Goal: Information Seeking & Learning: Learn about a topic

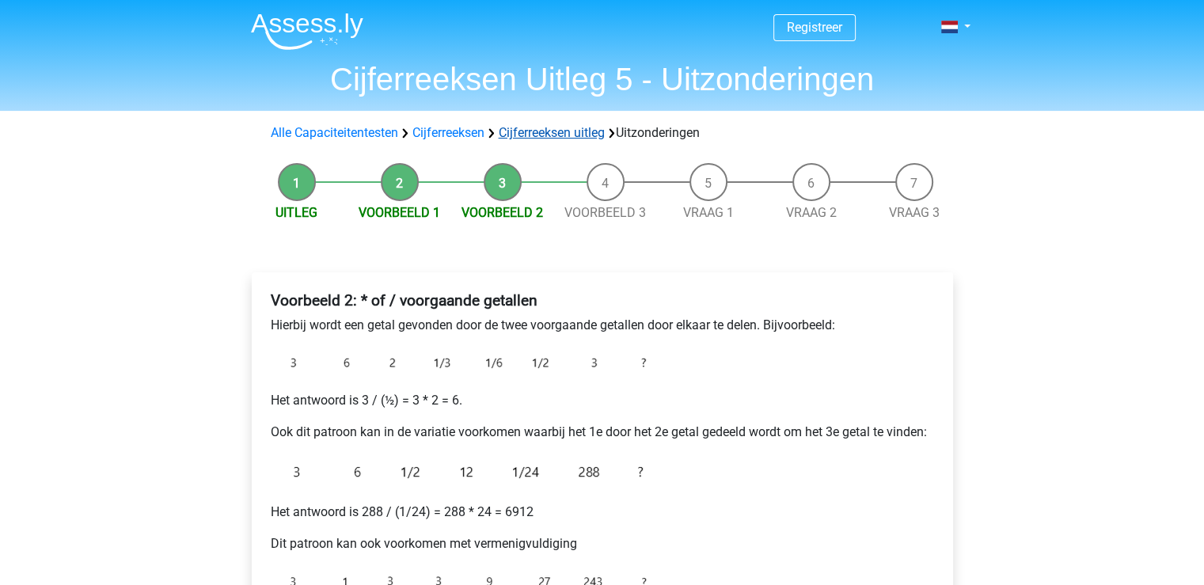
click at [541, 124] on div "Alle Capaciteitentesten Cijferreeksen Cijferreeksen uitleg Uitzonderingen" at bounding box center [602, 132] width 676 height 19
click at [540, 131] on link "Cijferreeksen uitleg" at bounding box center [552, 132] width 106 height 15
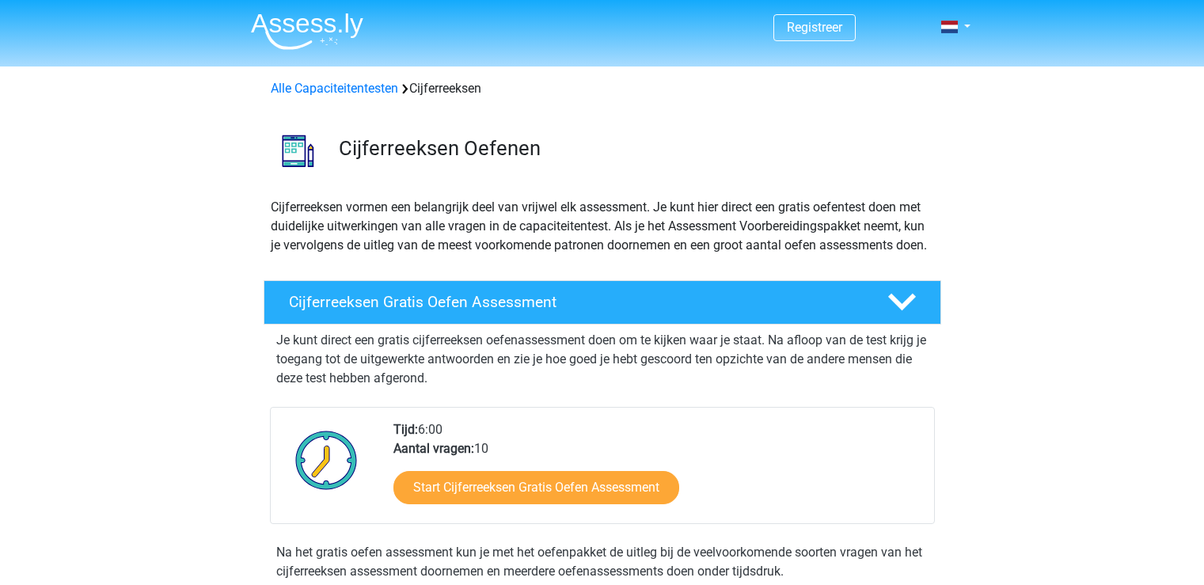
scroll to position [1016, 0]
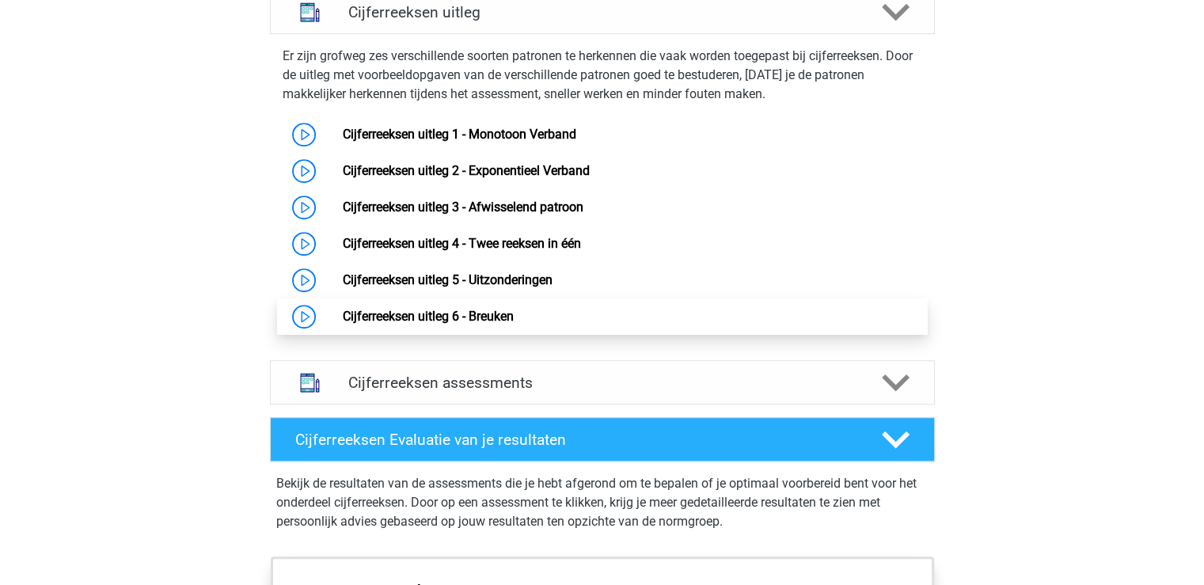
click at [468, 324] on link "Cijferreeksen uitleg 6 - Breuken" at bounding box center [428, 316] width 171 height 15
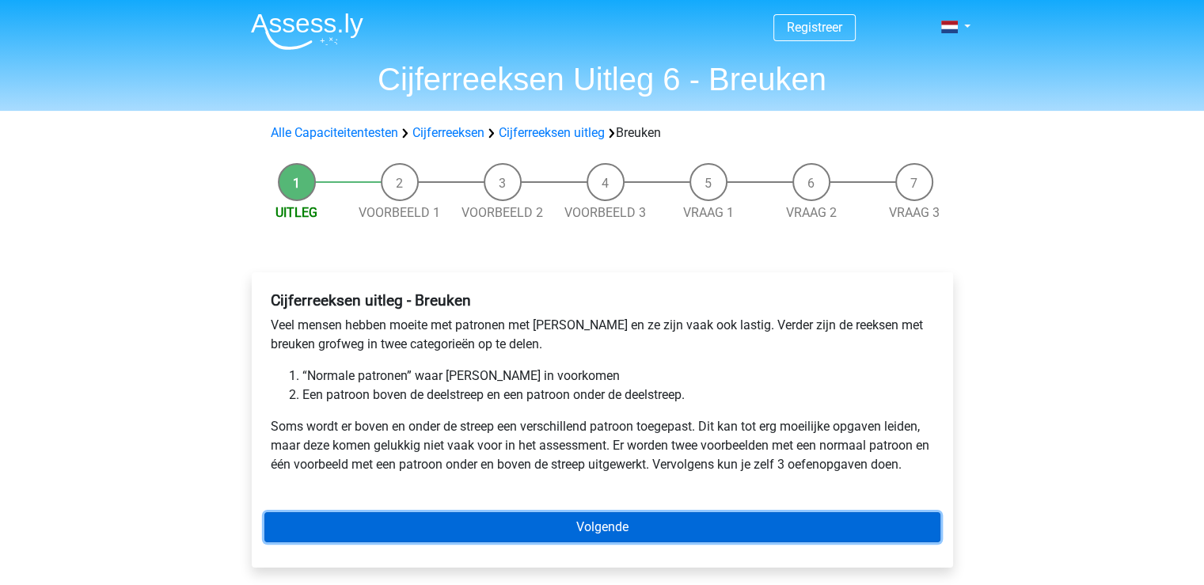
click at [679, 526] on link "Volgende" at bounding box center [602, 527] width 676 height 30
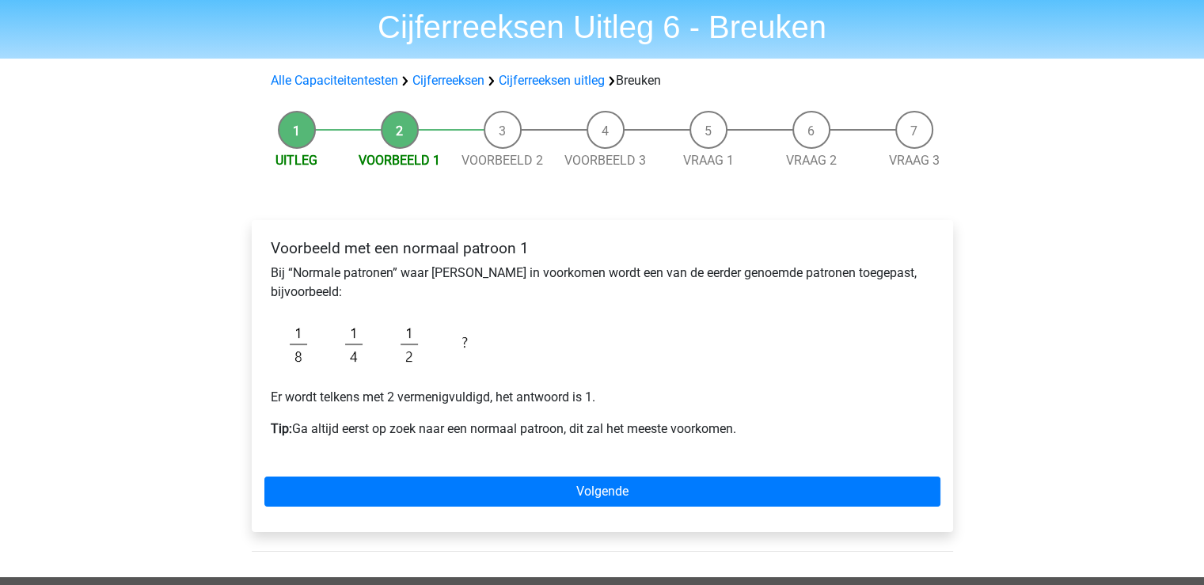
scroll to position [79, 0]
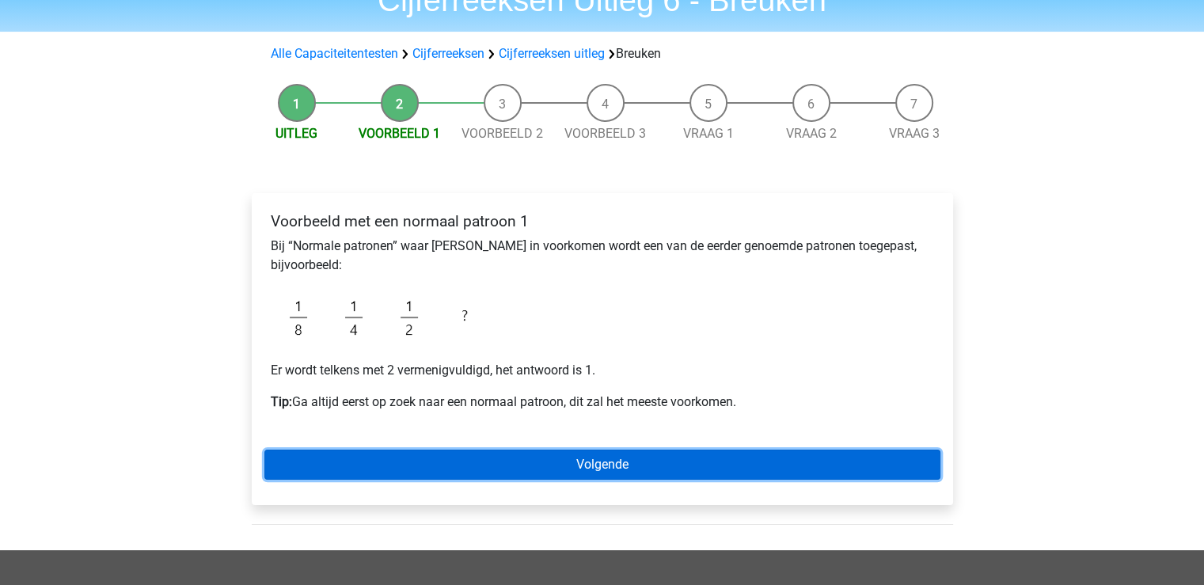
click at [486, 466] on link "Volgende" at bounding box center [602, 464] width 676 height 30
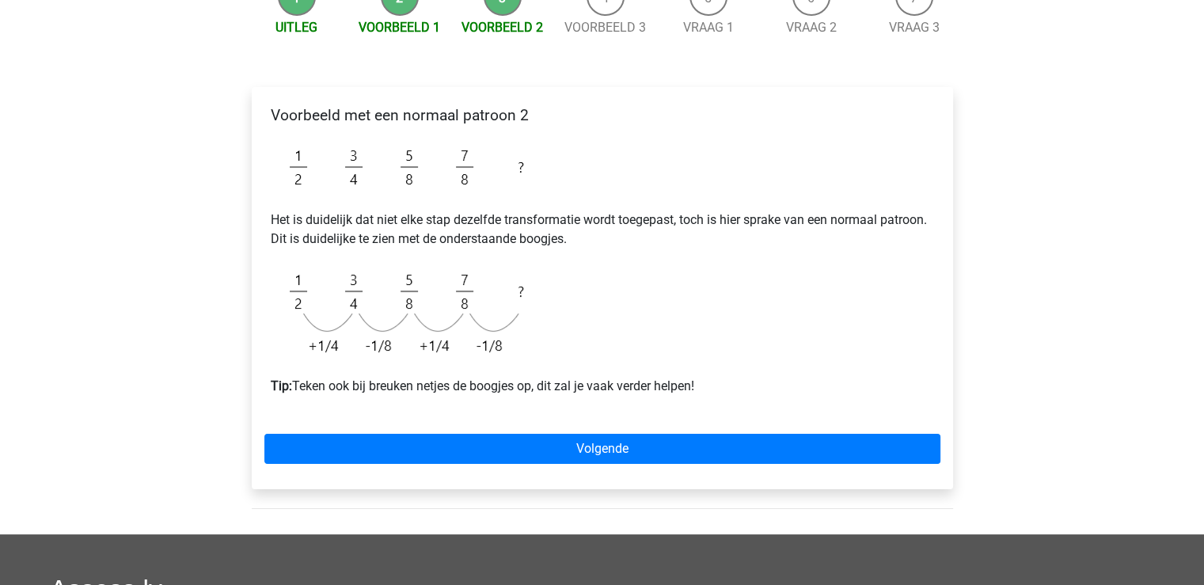
scroll to position [158, 0]
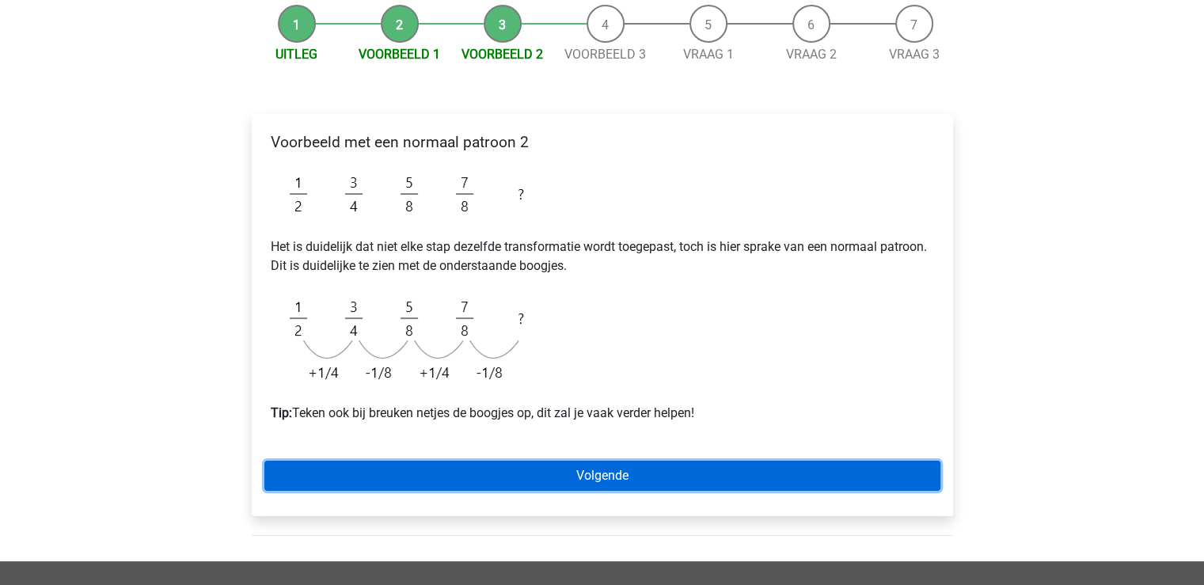
click at [567, 472] on link "Volgende" at bounding box center [602, 476] width 676 height 30
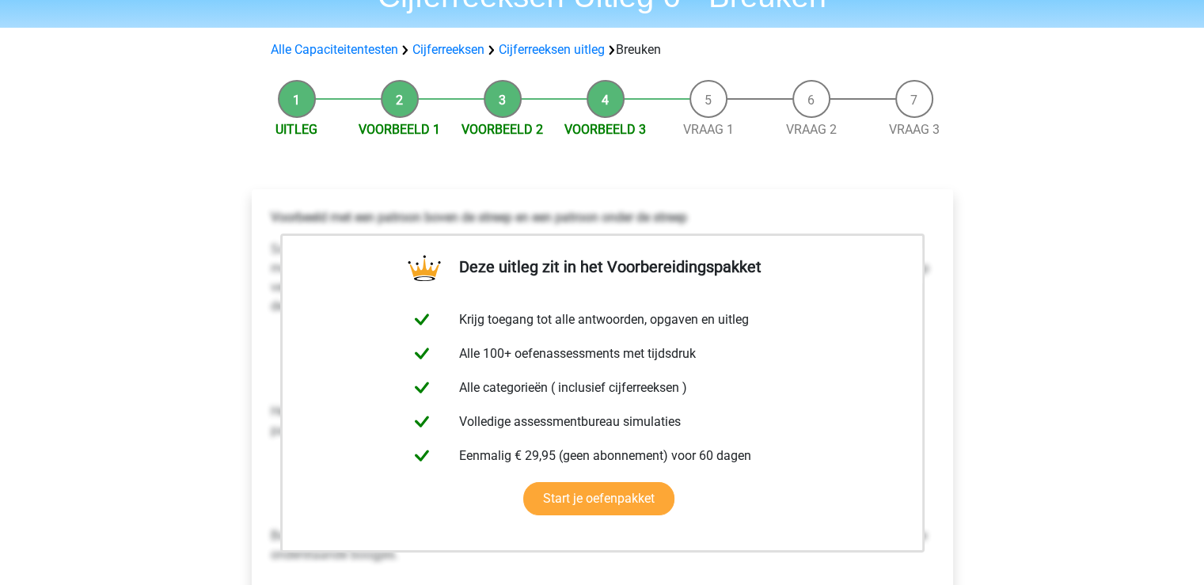
scroll to position [79, 0]
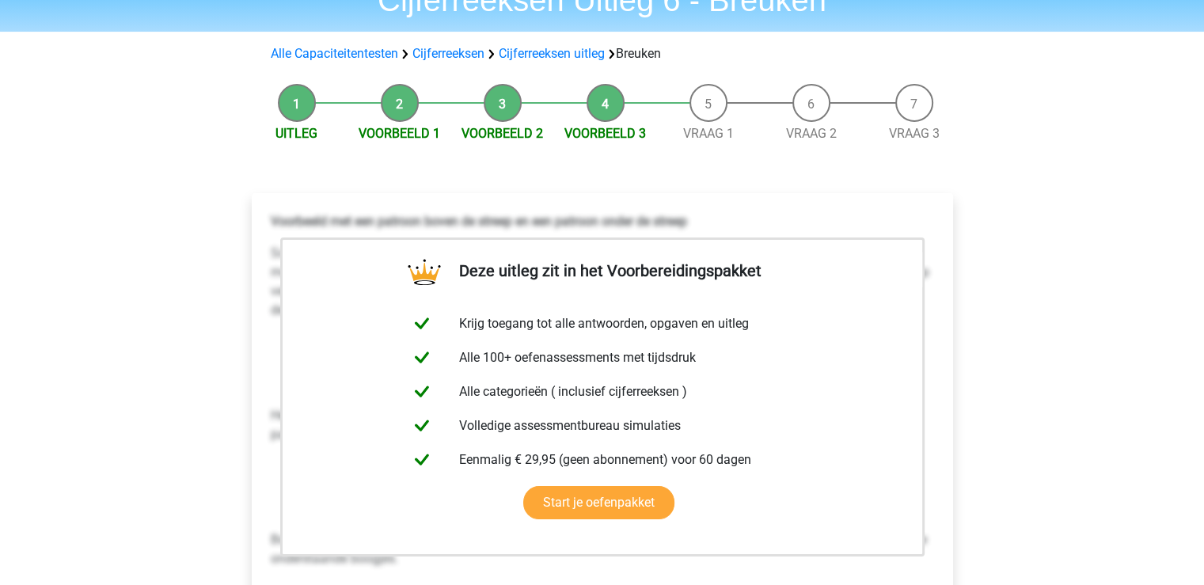
click at [457, 45] on div "Alle Capaciteitentesten Cijferreeksen Cijferreeksen uitleg Breuken" at bounding box center [602, 53] width 676 height 19
click at [454, 47] on link "Cijferreeksen" at bounding box center [448, 53] width 72 height 15
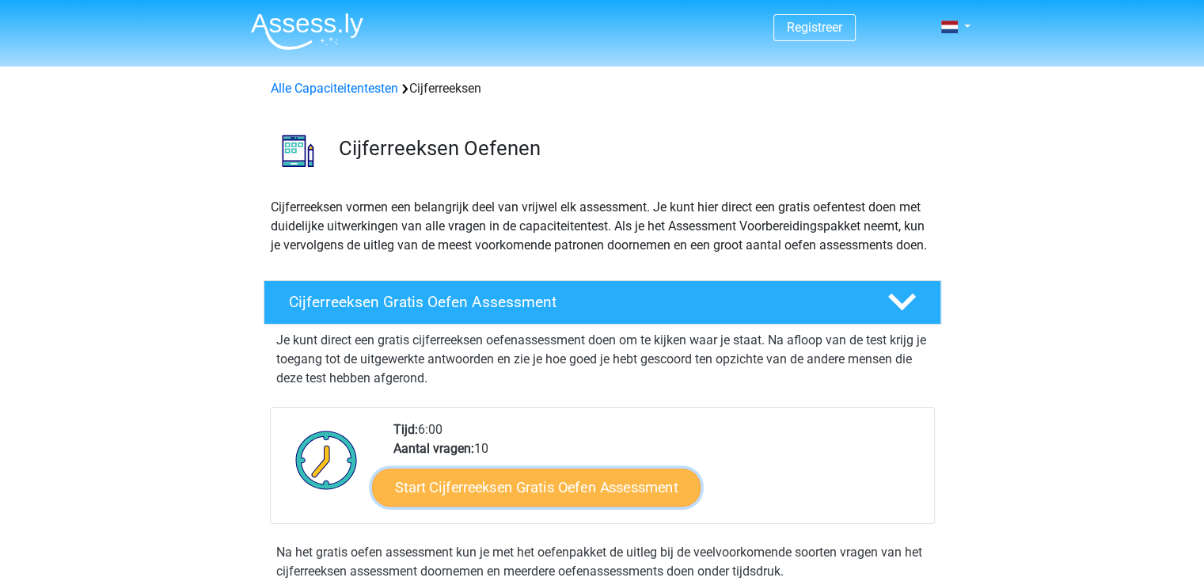
click at [519, 492] on link "Start Cijferreeksen Gratis Oefen Assessment" at bounding box center [536, 487] width 328 height 38
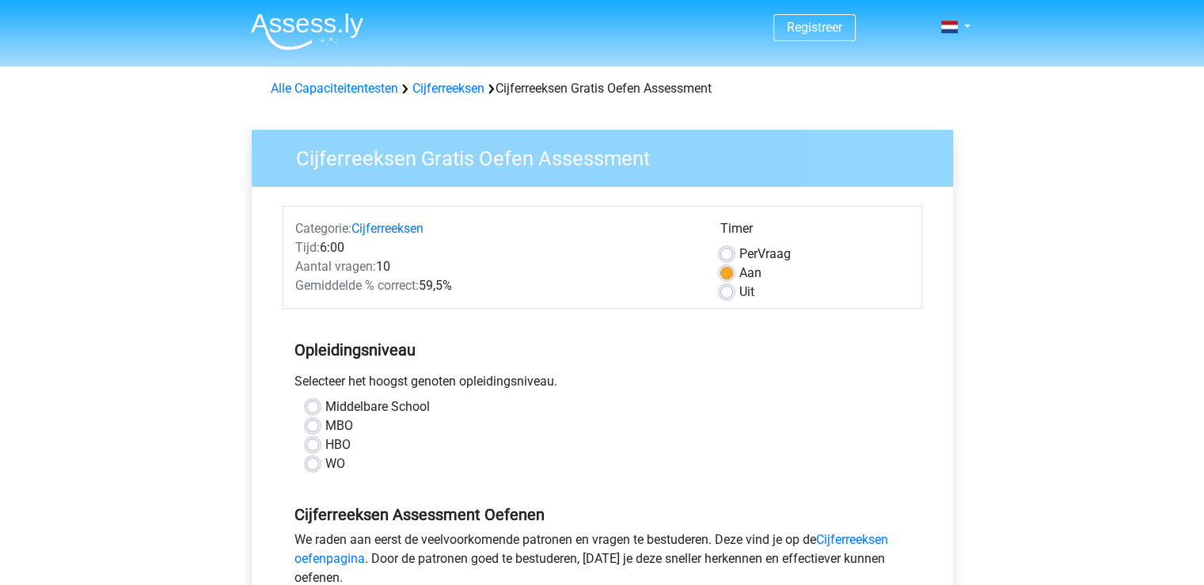
scroll to position [79, 0]
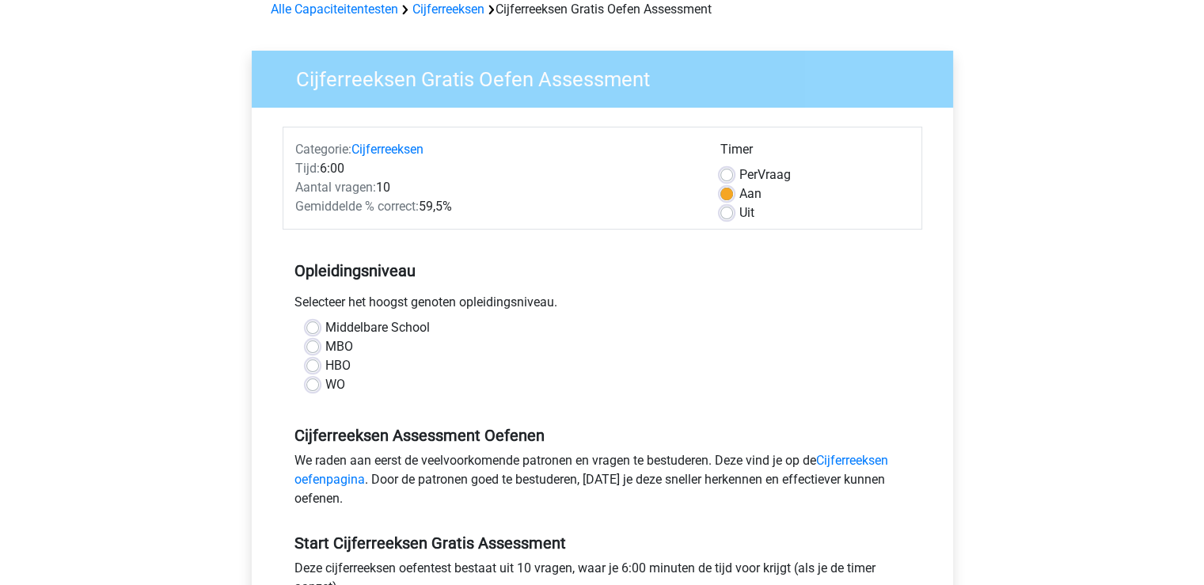
click at [325, 385] on label "WO" at bounding box center [335, 384] width 20 height 19
click at [313, 385] on input "WO" at bounding box center [312, 383] width 13 height 16
radio input "true"
click at [325, 381] on label "WO" at bounding box center [335, 384] width 20 height 19
click at [317, 381] on input "WO" at bounding box center [312, 383] width 13 height 16
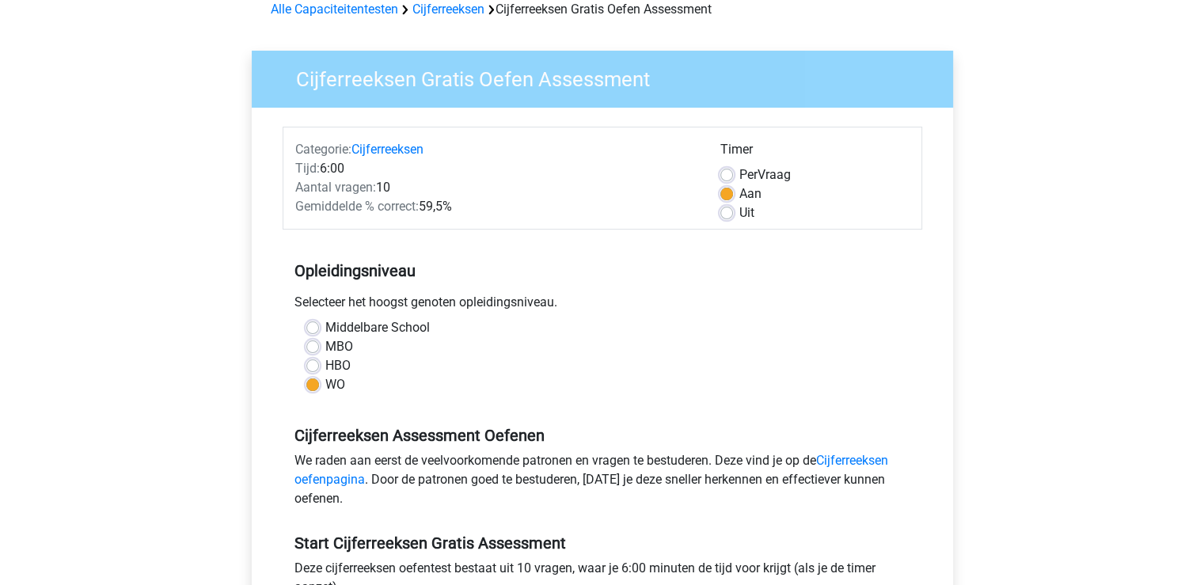
click at [325, 381] on label "WO" at bounding box center [335, 384] width 20 height 19
click at [317, 381] on input "WO" at bounding box center [312, 383] width 13 height 16
click at [325, 381] on label "WO" at bounding box center [335, 384] width 20 height 19
click at [317, 381] on input "WO" at bounding box center [312, 383] width 13 height 16
click at [313, 377] on div "WO" at bounding box center [602, 384] width 592 height 19
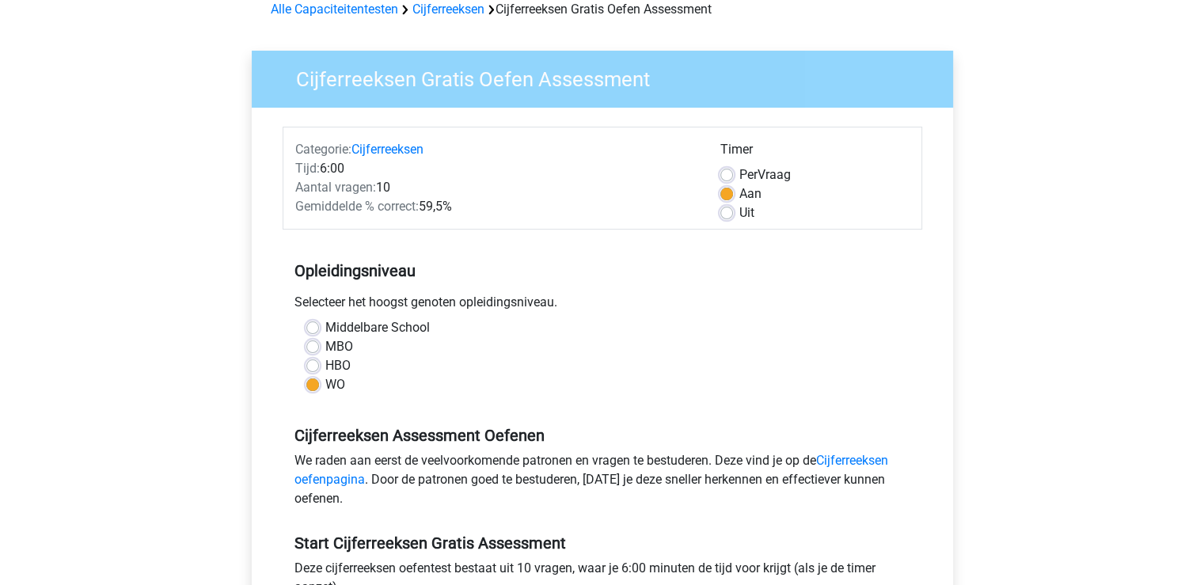
click at [325, 322] on label "Middelbare School" at bounding box center [377, 327] width 104 height 19
click at [313, 322] on input "Middelbare School" at bounding box center [312, 326] width 13 height 16
radio input "true"
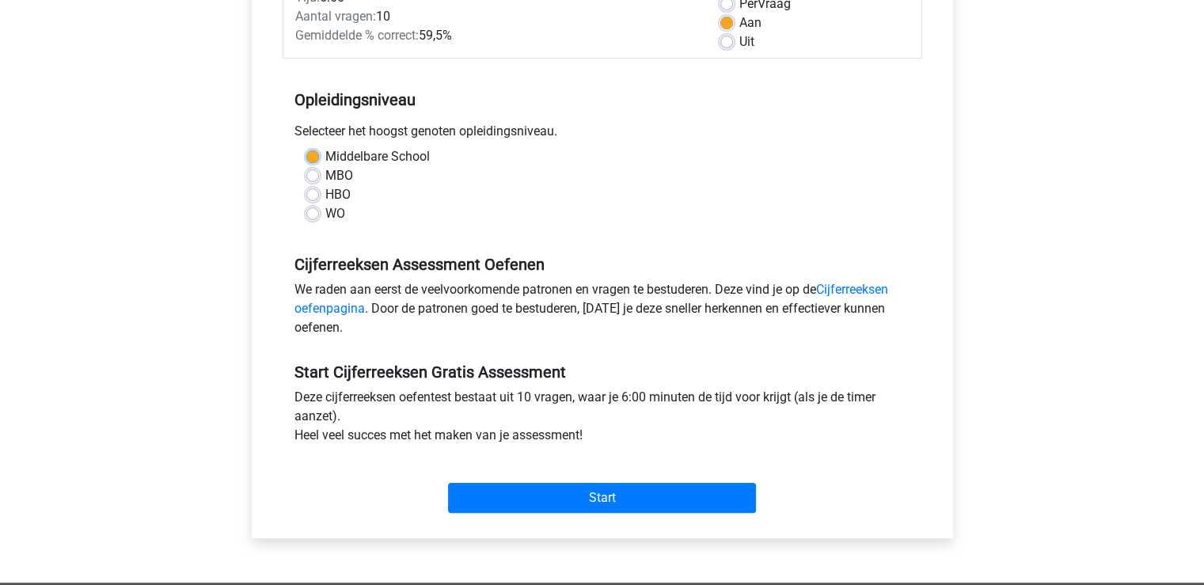
scroll to position [317, 0]
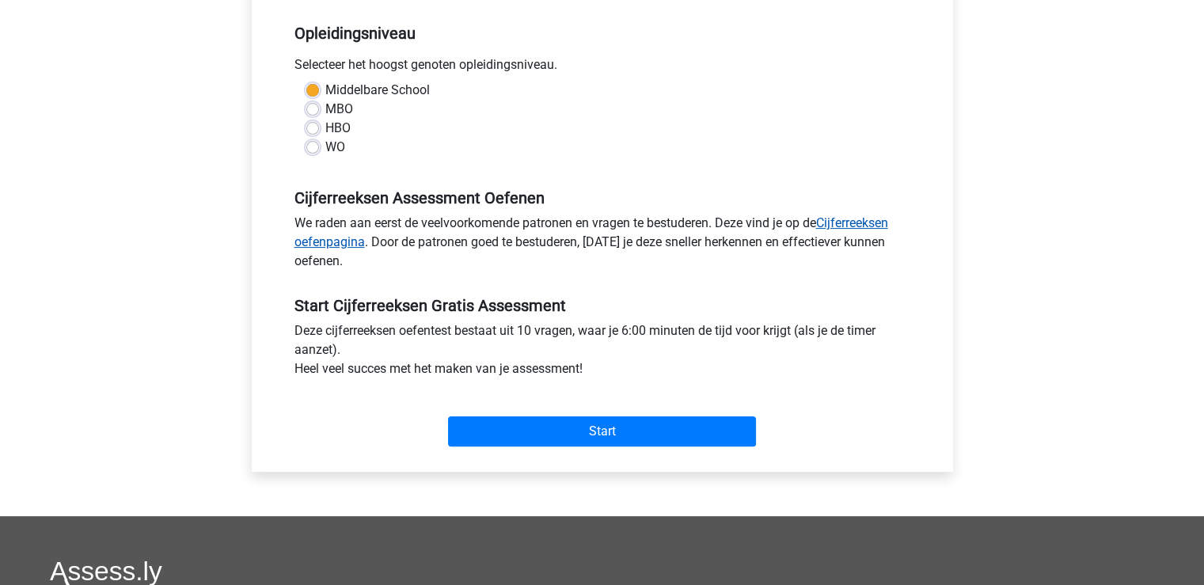
click at [341, 241] on link "Cijferreeksen oefenpagina" at bounding box center [590, 232] width 593 height 34
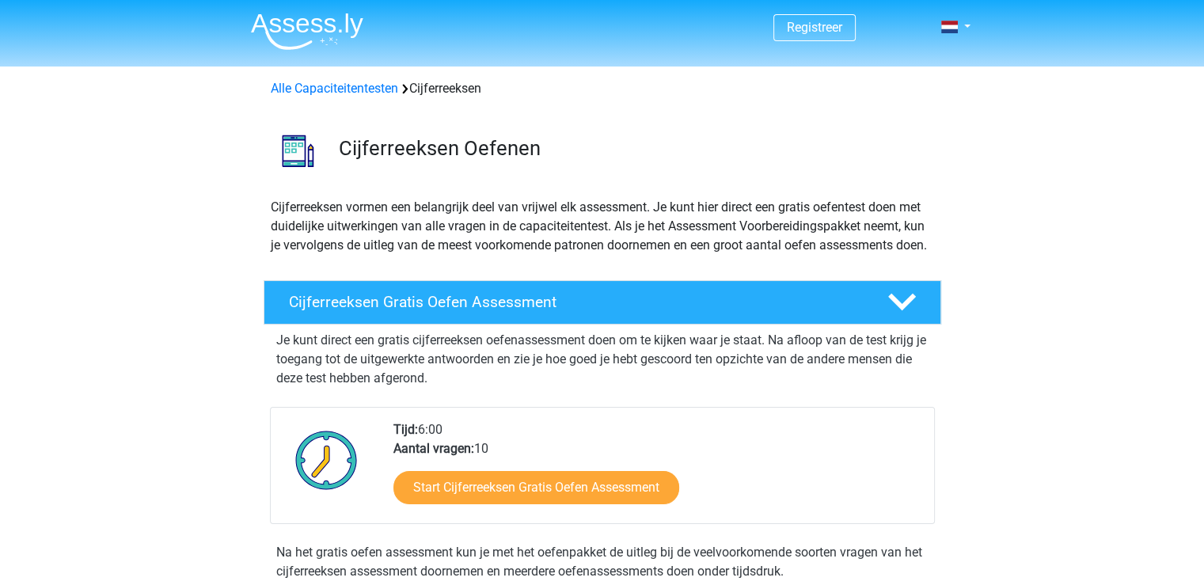
scroll to position [158, 0]
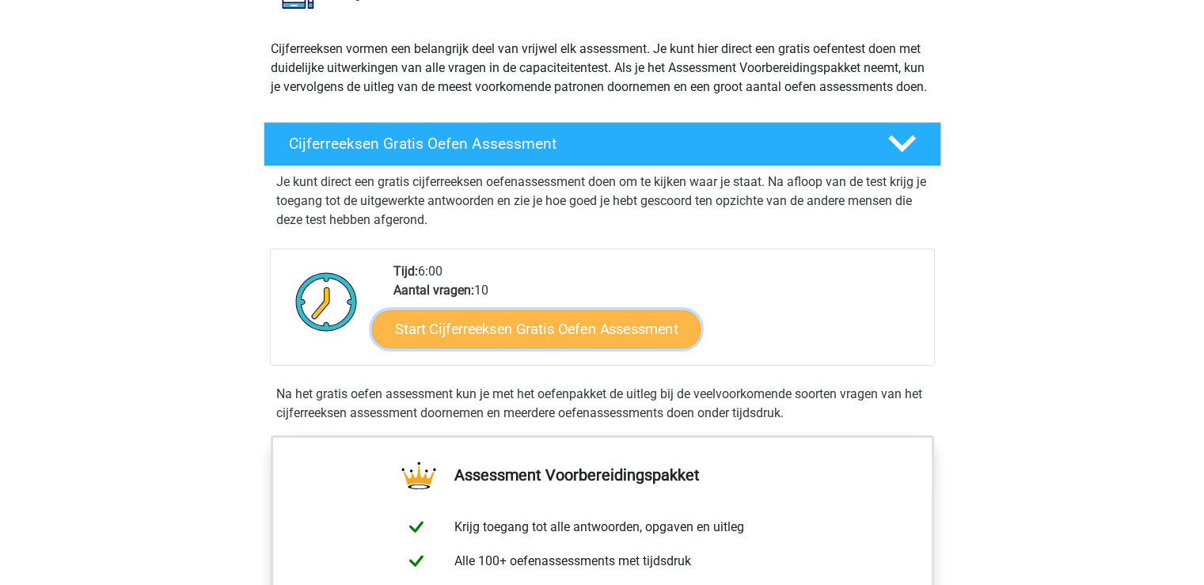
click at [458, 347] on link "Start Cijferreeksen Gratis Oefen Assessment" at bounding box center [536, 328] width 328 height 38
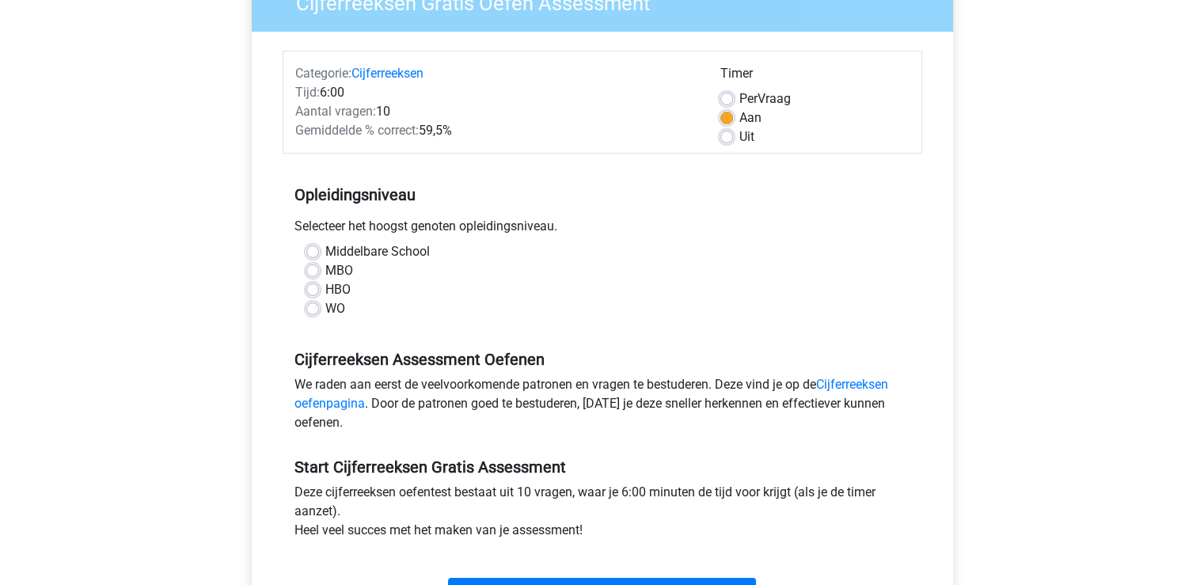
scroll to position [158, 0]
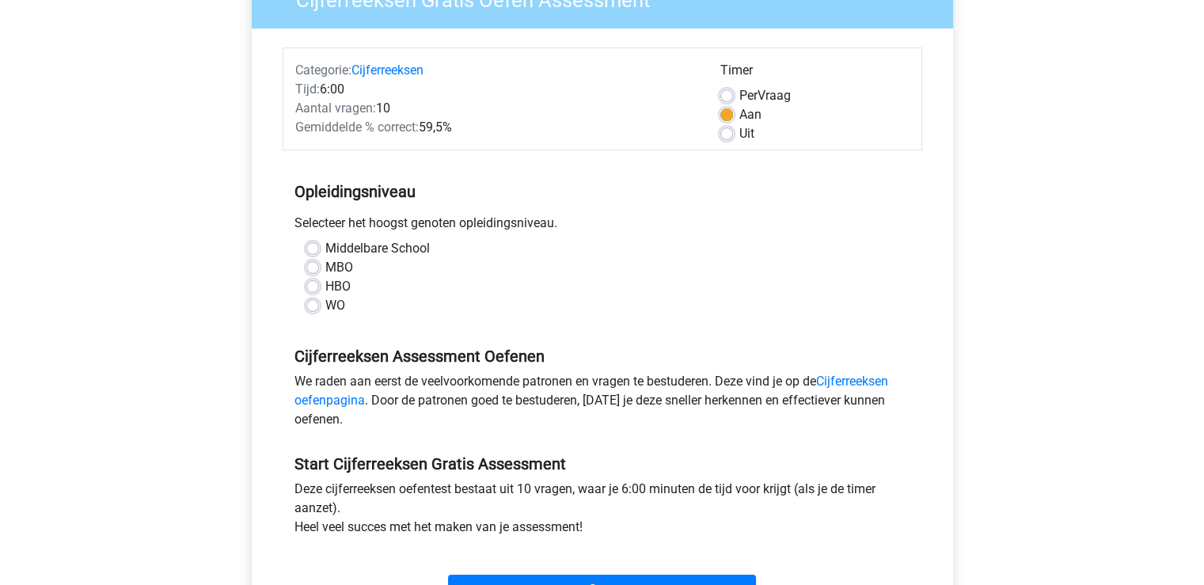
click at [325, 242] on label "Middelbare School" at bounding box center [377, 248] width 104 height 19
click at [317, 242] on input "Middelbare School" at bounding box center [312, 247] width 13 height 16
radio input "true"
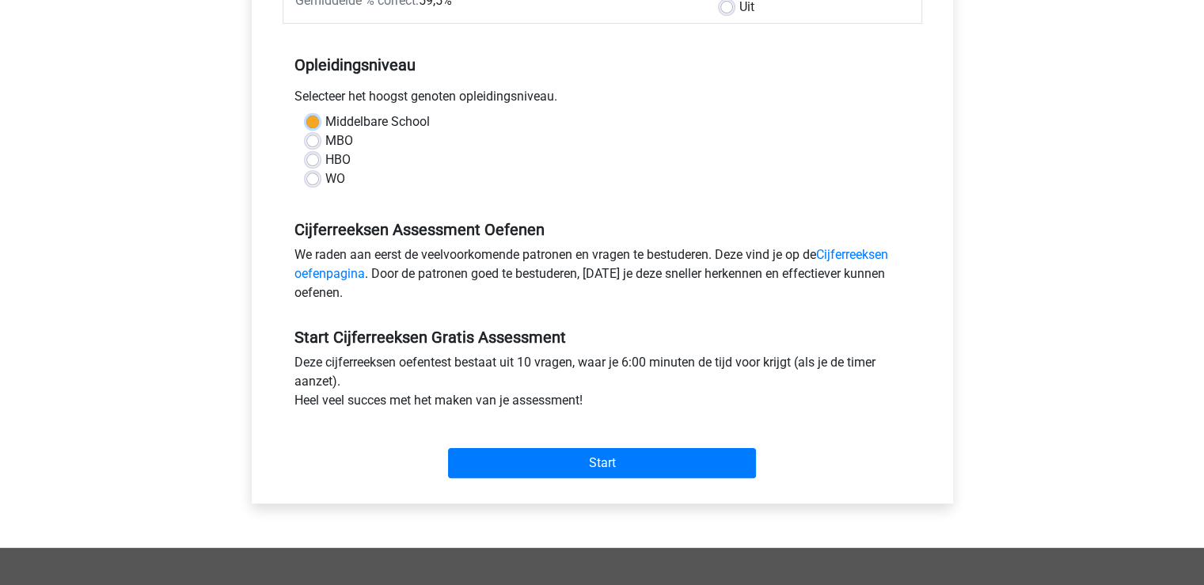
scroll to position [396, 0]
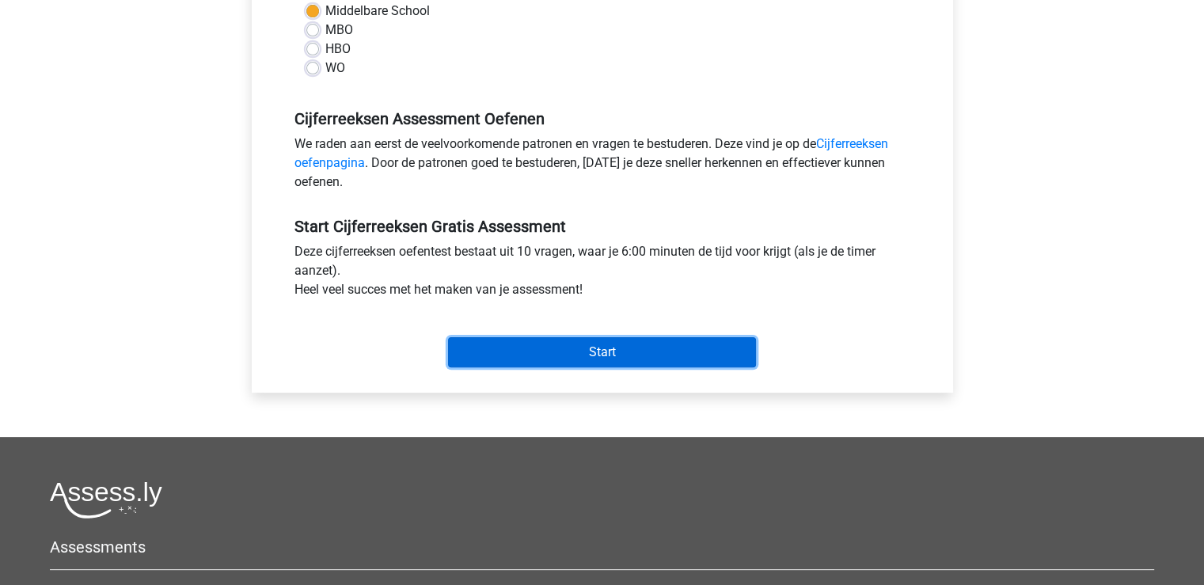
click at [512, 346] on input "Start" at bounding box center [602, 352] width 308 height 30
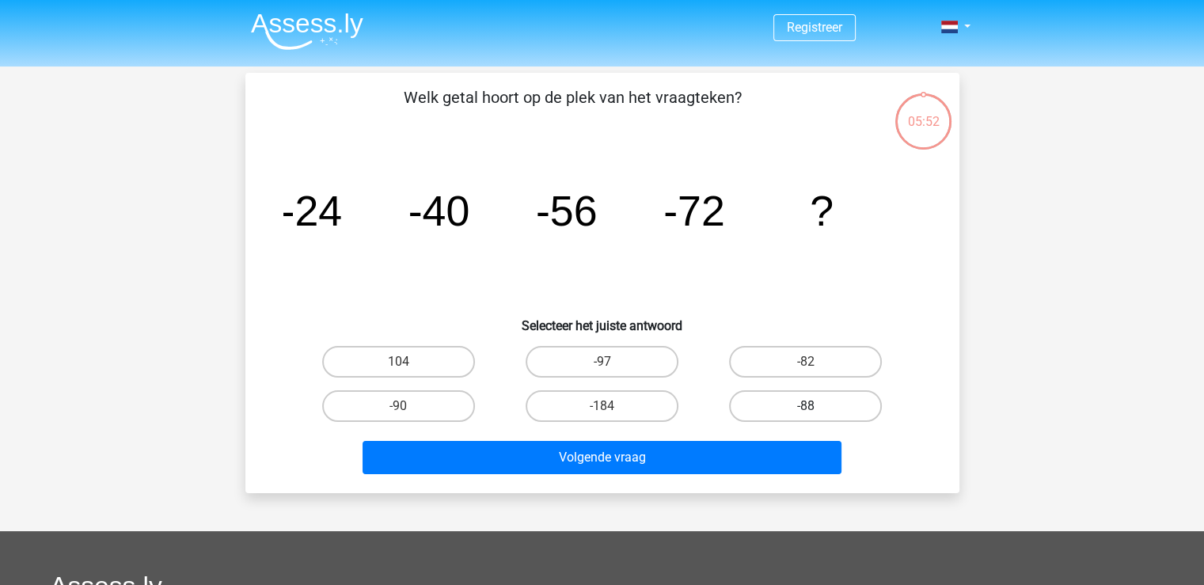
click at [803, 408] on label "-88" at bounding box center [805, 406] width 153 height 32
click at [806, 408] on input "-88" at bounding box center [811, 411] width 10 height 10
radio input "true"
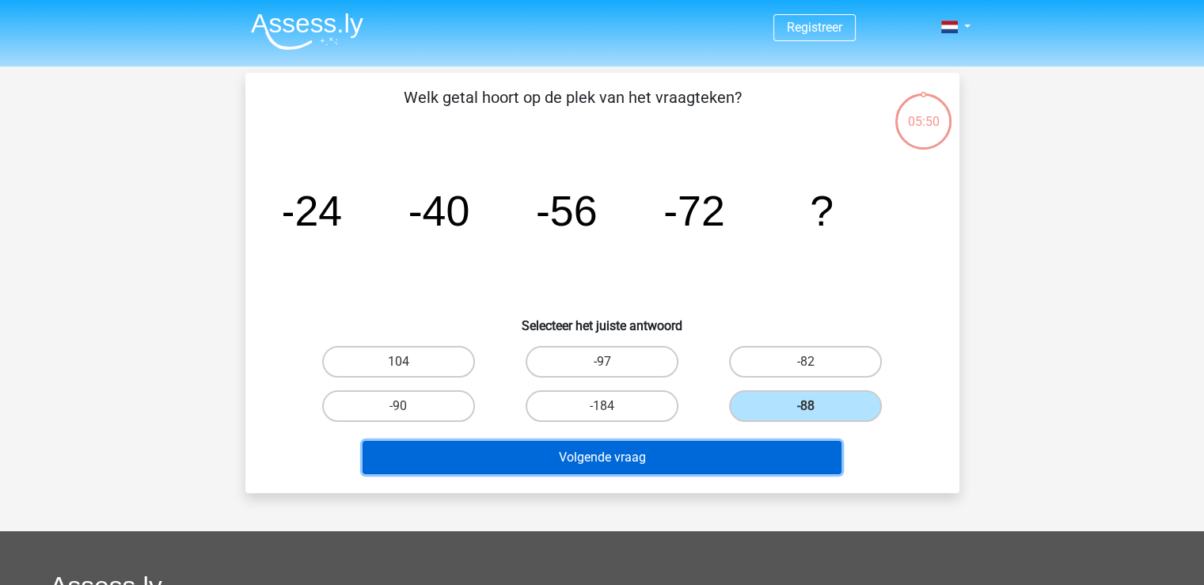
click at [706, 451] on button "Volgende vraag" at bounding box center [601, 457] width 479 height 33
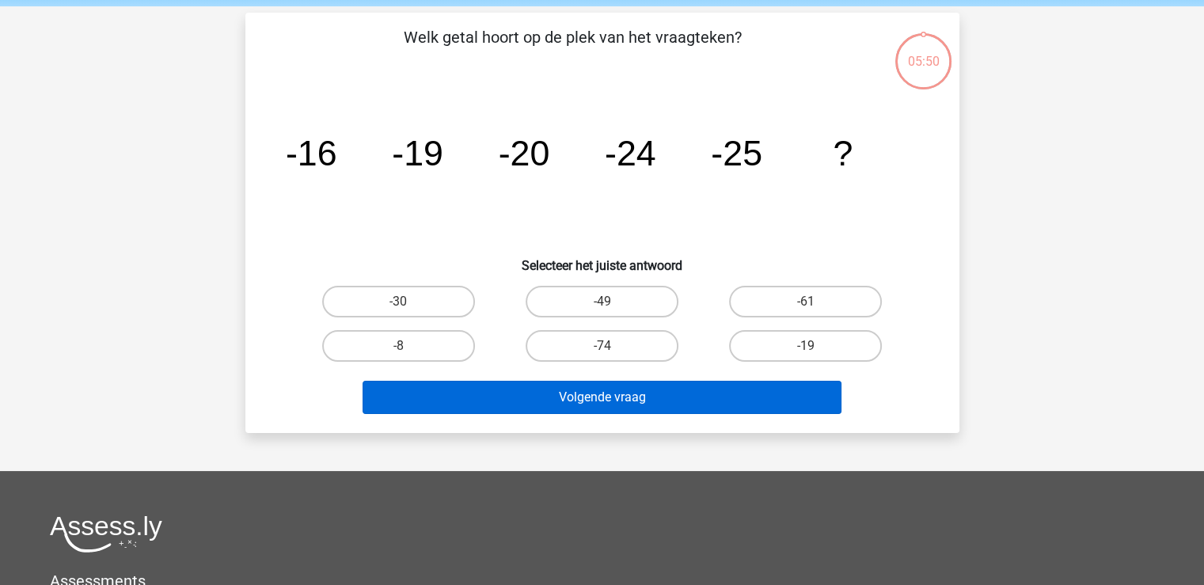
scroll to position [73, 0]
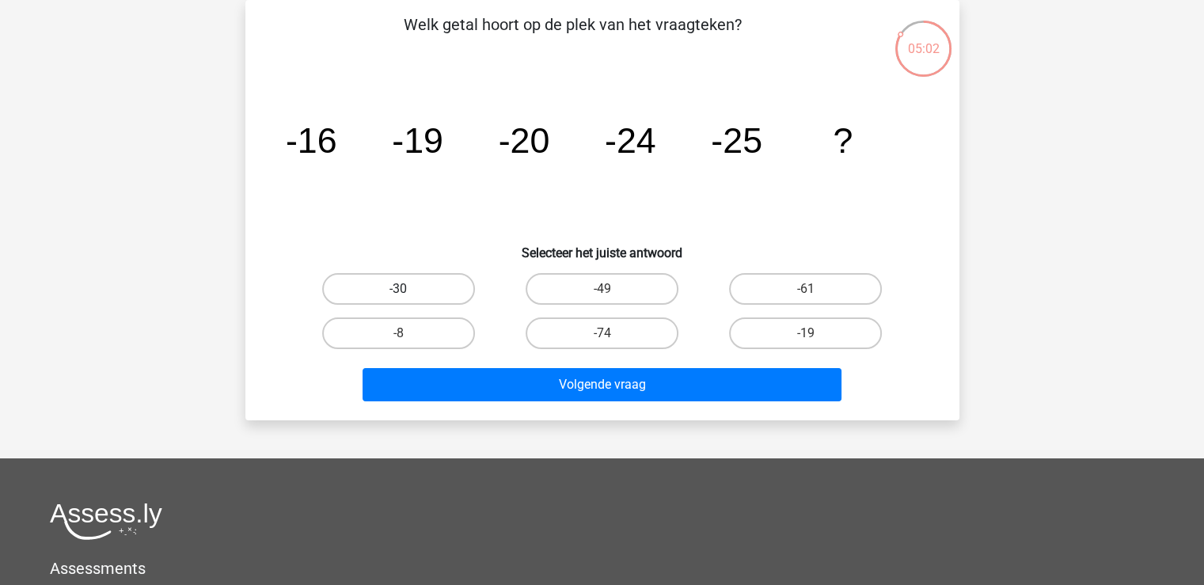
click at [430, 293] on label "-30" at bounding box center [398, 289] width 153 height 32
click at [408, 293] on input "-30" at bounding box center [403, 294] width 10 height 10
radio input "true"
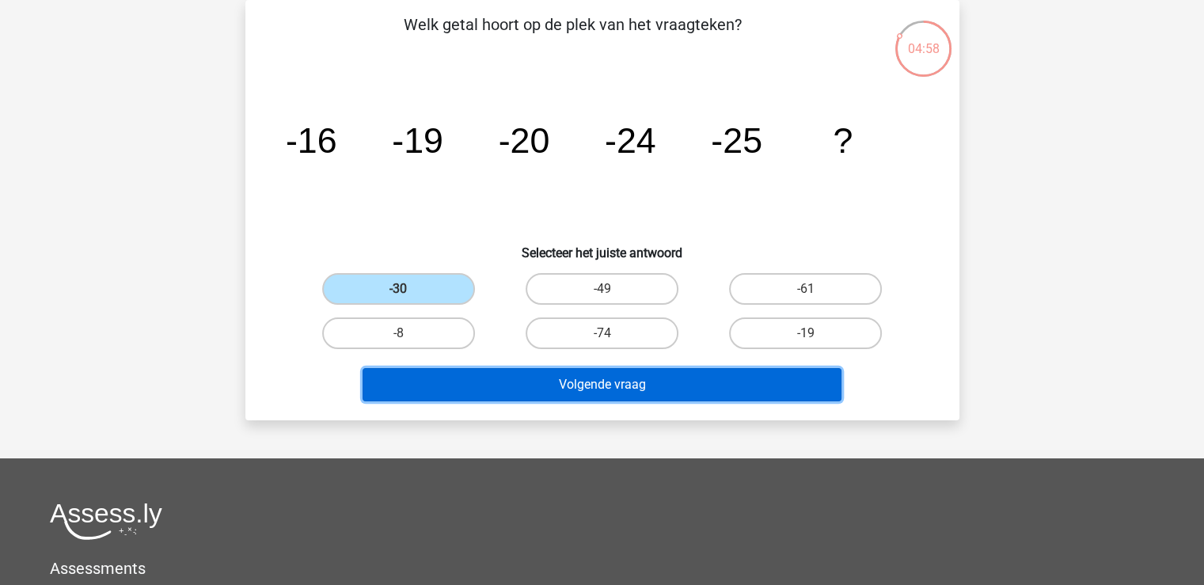
click at [521, 381] on button "Volgende vraag" at bounding box center [601, 384] width 479 height 33
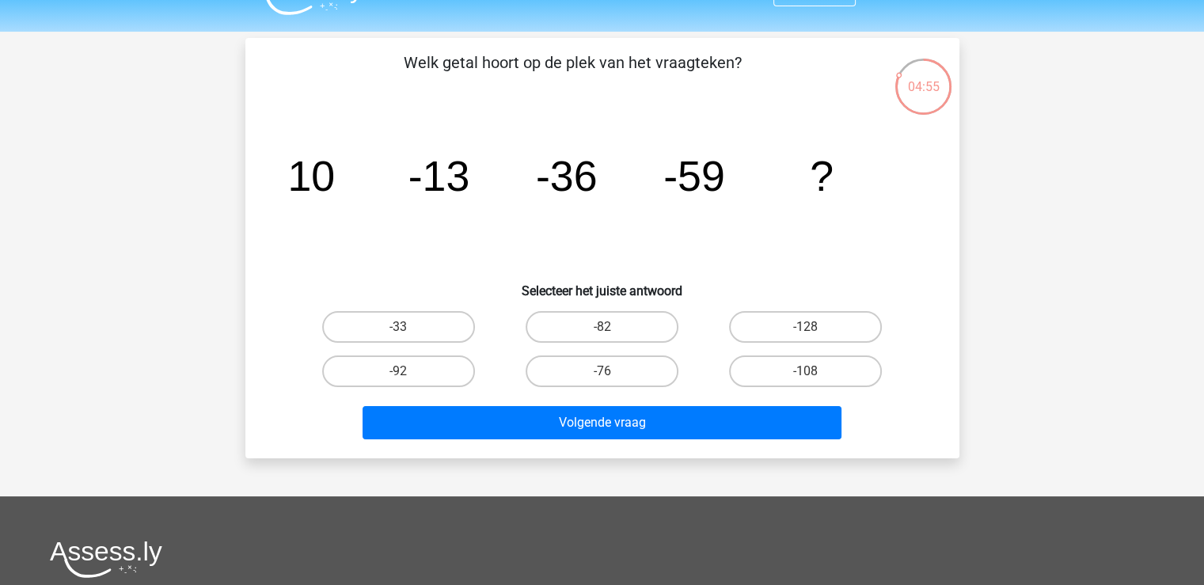
scroll to position [0, 0]
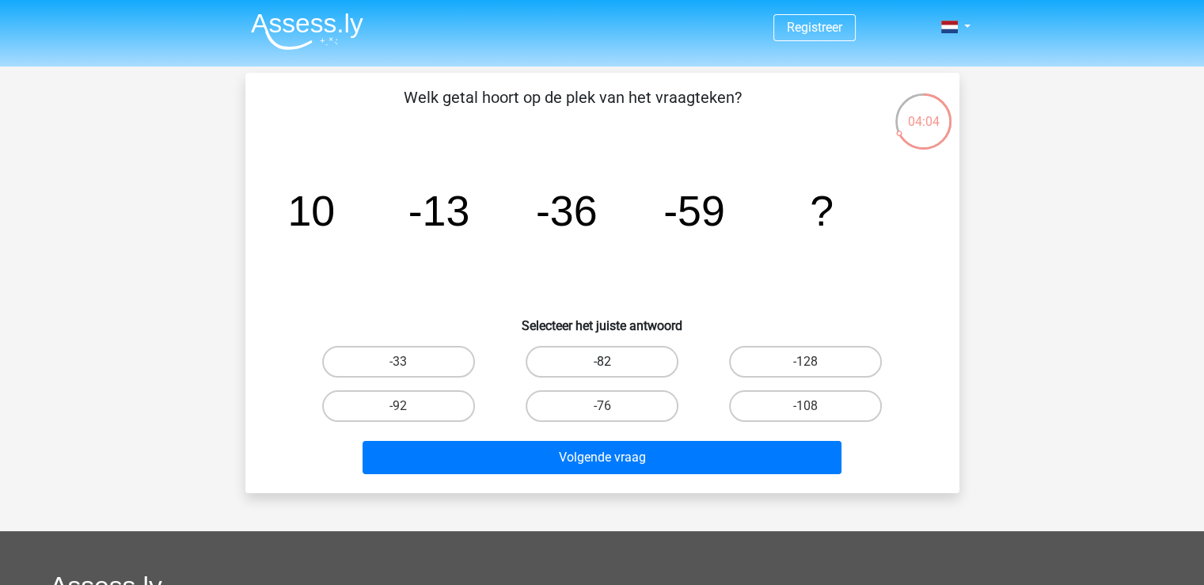
click at [595, 370] on label "-82" at bounding box center [601, 362] width 153 height 32
click at [601, 370] on input "-82" at bounding box center [606, 367] width 10 height 10
radio input "true"
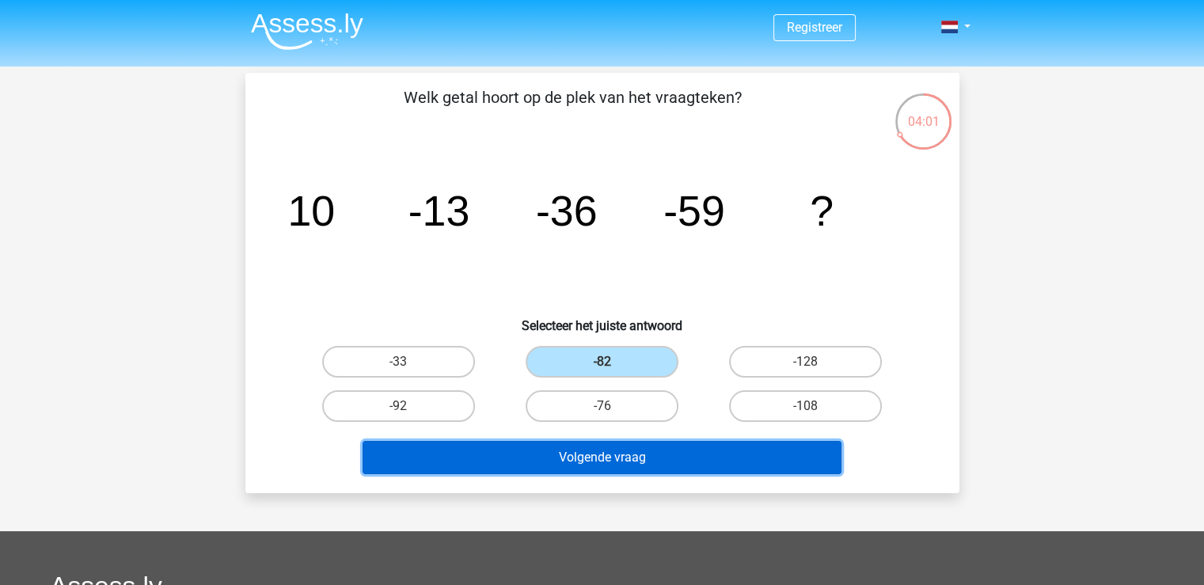
click at [631, 453] on button "Volgende vraag" at bounding box center [601, 457] width 479 height 33
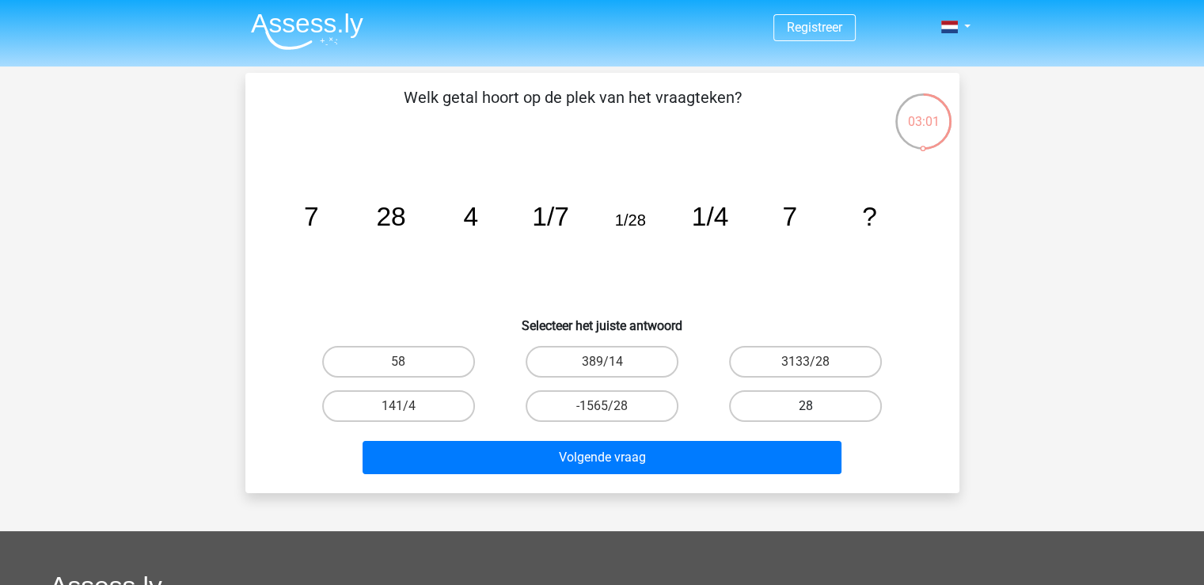
click at [808, 400] on label "28" at bounding box center [805, 406] width 153 height 32
click at [808, 406] on input "28" at bounding box center [811, 411] width 10 height 10
radio input "true"
click at [719, 472] on div "Volgende vraag" at bounding box center [602, 461] width 611 height 40
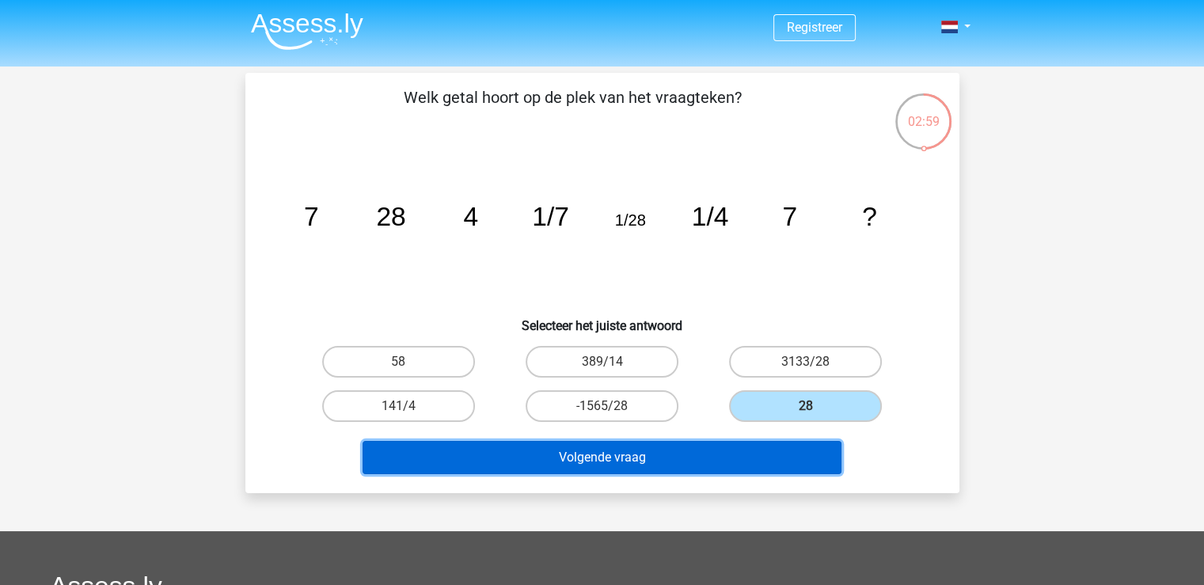
click at [711, 466] on button "Volgende vraag" at bounding box center [601, 457] width 479 height 33
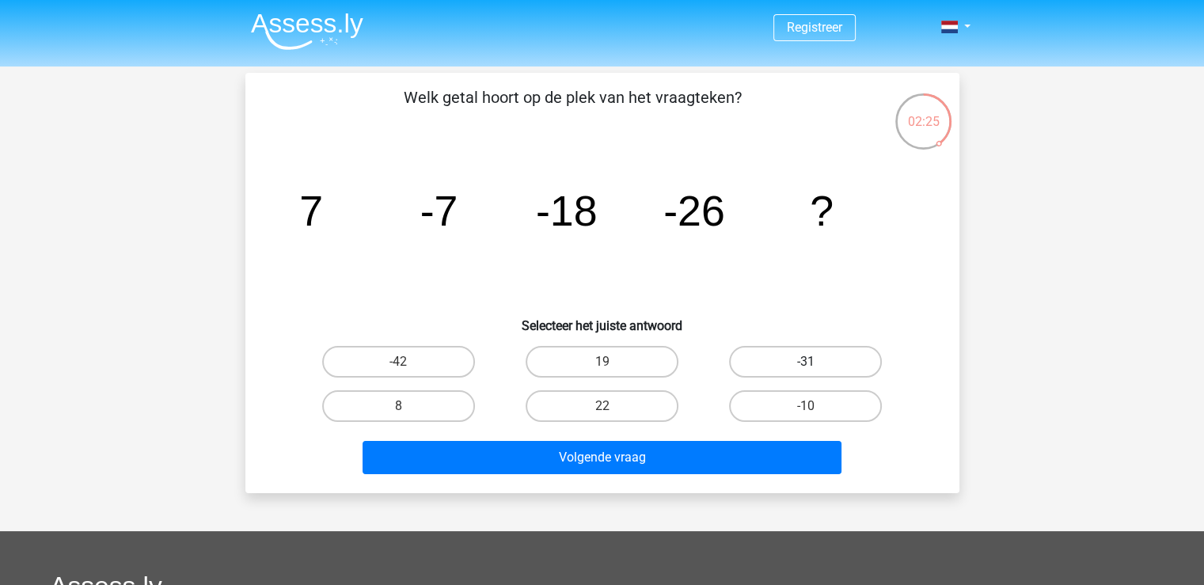
click at [773, 354] on label "-31" at bounding box center [805, 362] width 153 height 32
click at [806, 362] on input "-31" at bounding box center [811, 367] width 10 height 10
radio input "true"
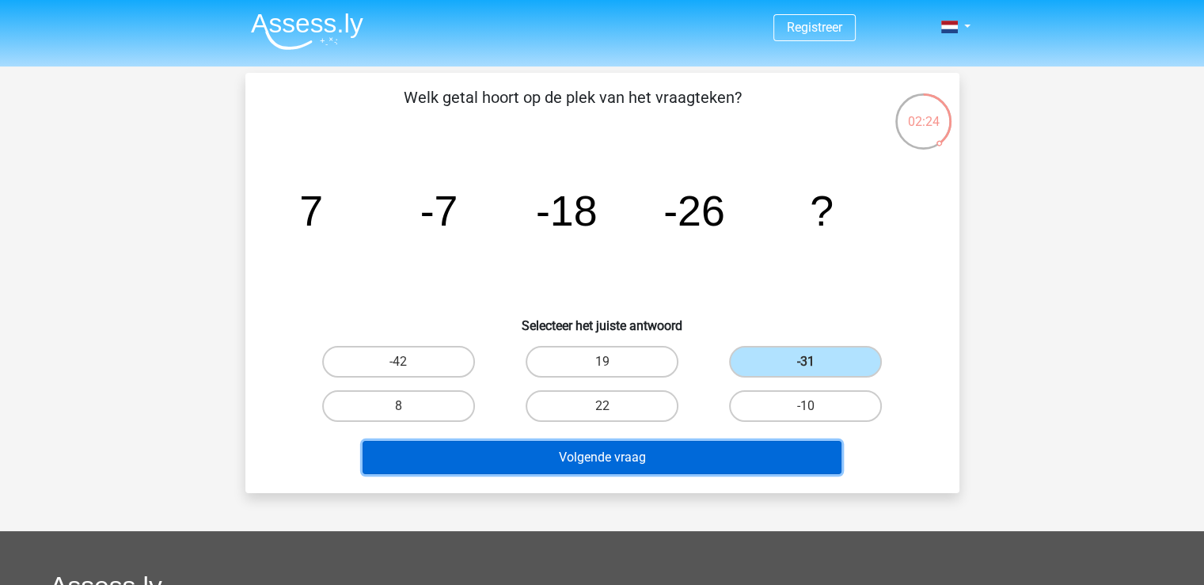
click at [746, 457] on button "Volgende vraag" at bounding box center [601, 457] width 479 height 33
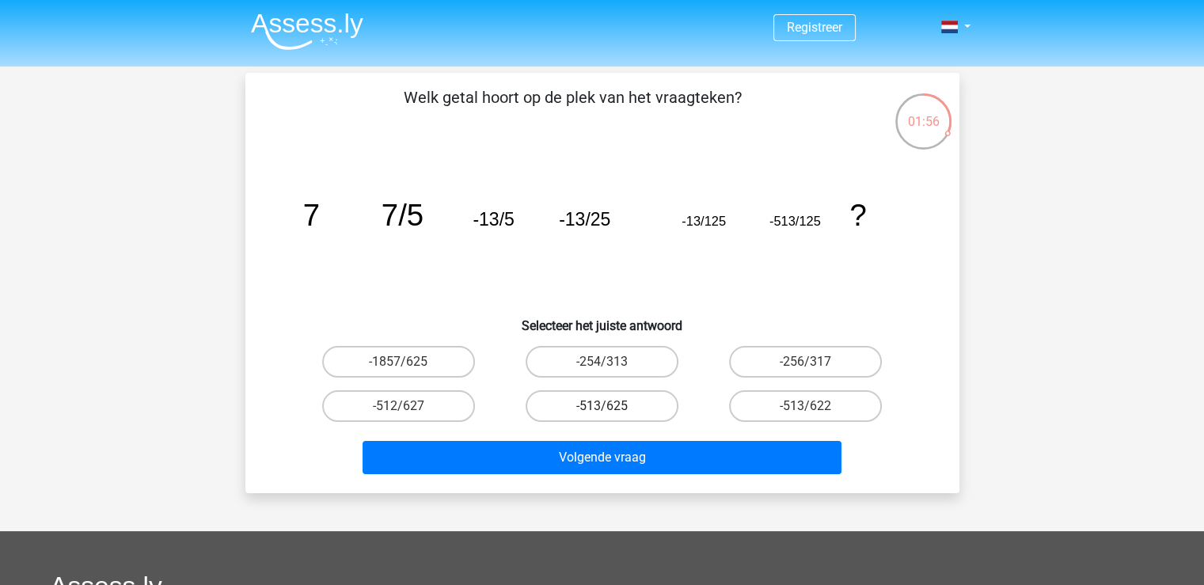
click at [629, 412] on label "-513/625" at bounding box center [601, 406] width 153 height 32
click at [612, 412] on input "-513/625" at bounding box center [606, 411] width 10 height 10
radio input "true"
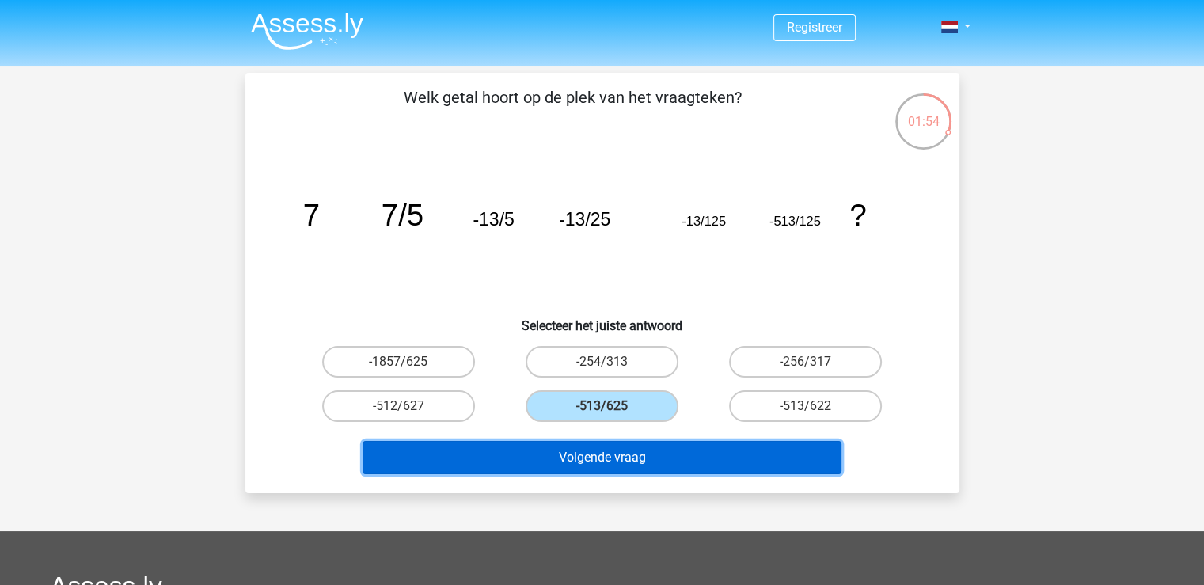
click at [639, 460] on button "Volgende vraag" at bounding box center [601, 457] width 479 height 33
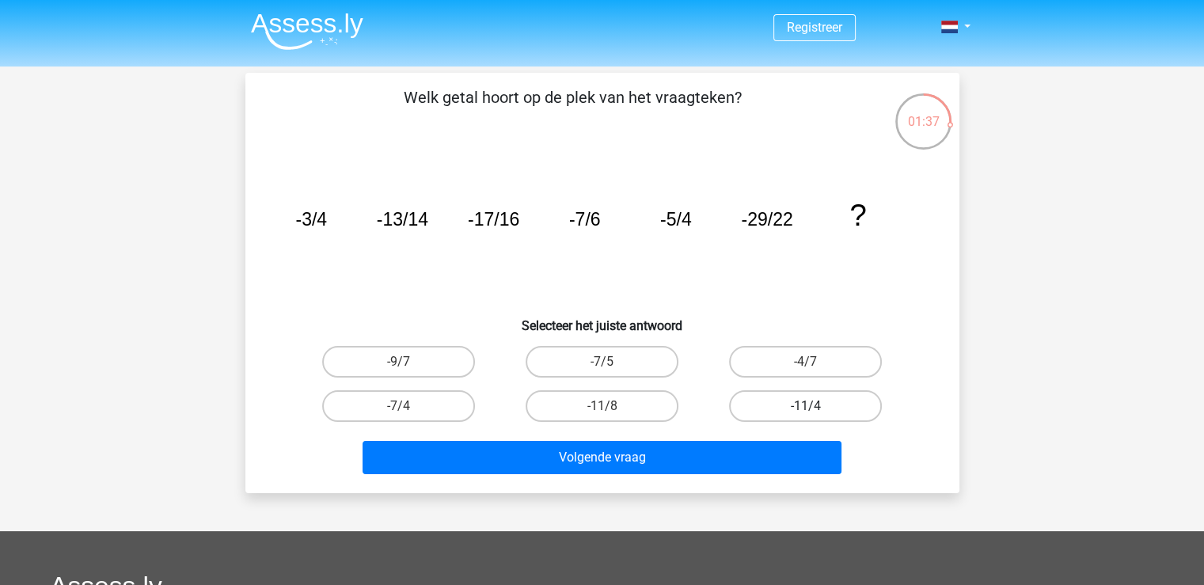
click at [792, 402] on label "-11/4" at bounding box center [805, 406] width 153 height 32
click at [806, 406] on input "-11/4" at bounding box center [811, 411] width 10 height 10
radio input "true"
click at [654, 402] on label "-11/8" at bounding box center [601, 406] width 153 height 32
click at [612, 406] on input "-11/8" at bounding box center [606, 411] width 10 height 10
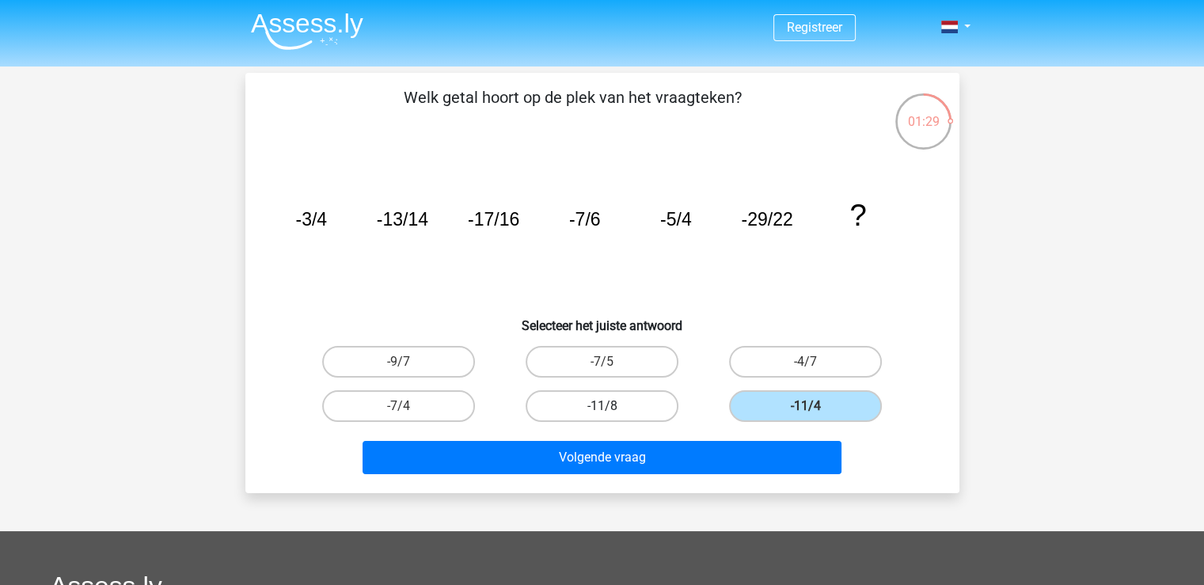
radio input "true"
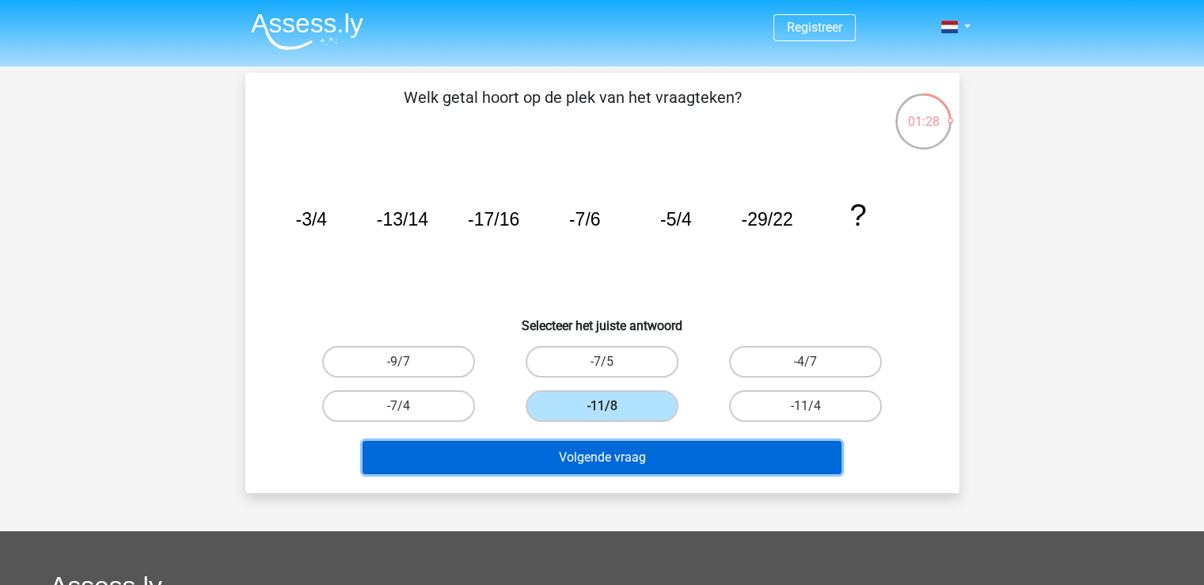
click at [646, 453] on button "Volgende vraag" at bounding box center [601, 457] width 479 height 33
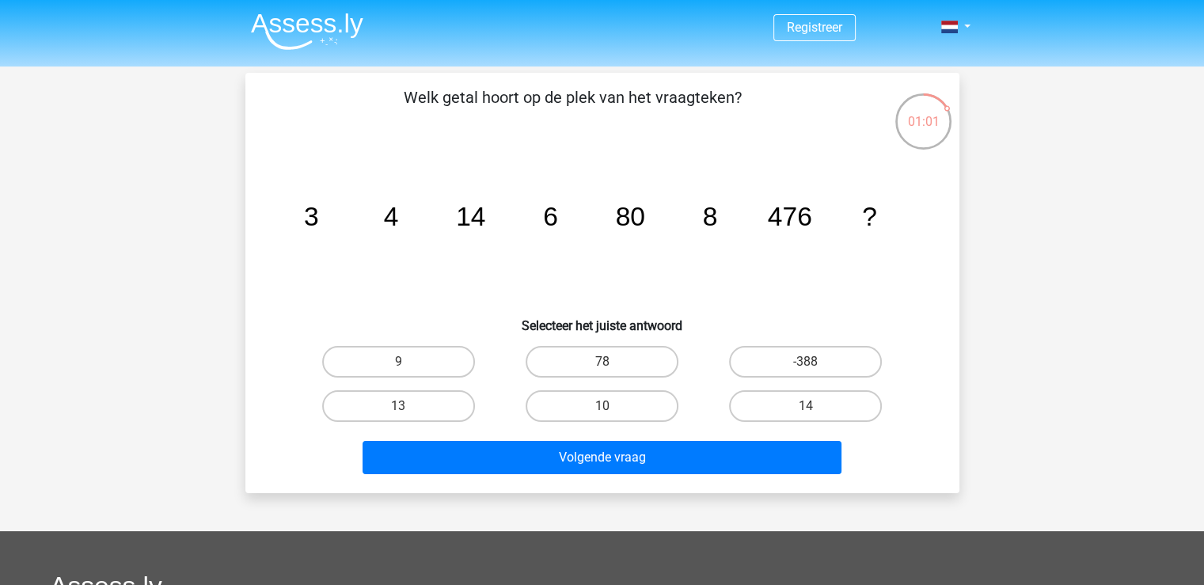
click at [601, 408] on input "10" at bounding box center [606, 411] width 10 height 10
radio input "true"
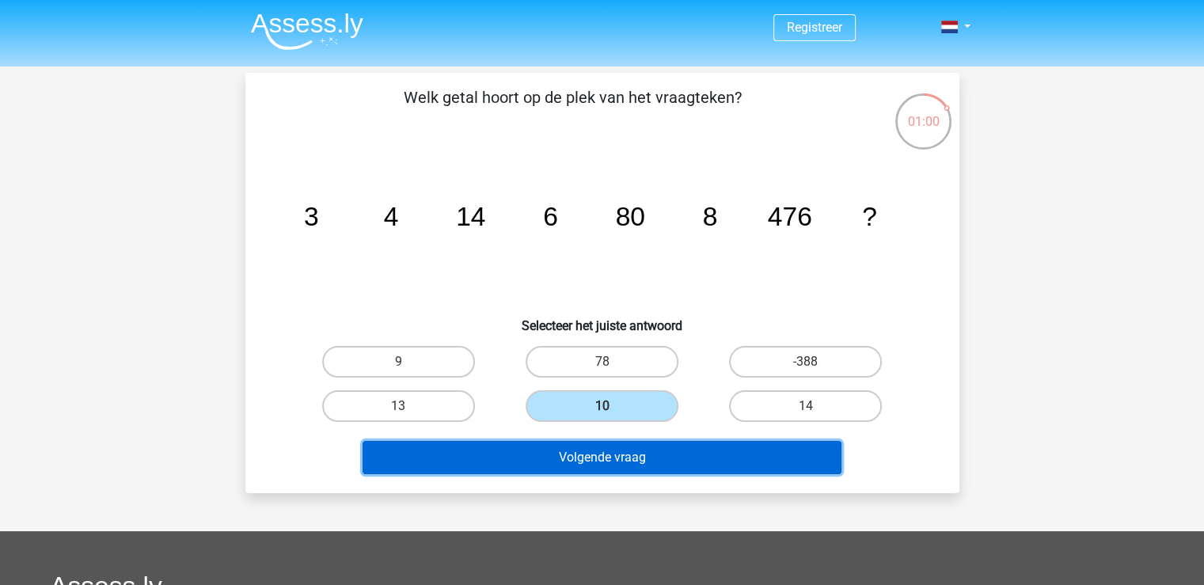
click at [588, 460] on button "Volgende vraag" at bounding box center [601, 457] width 479 height 33
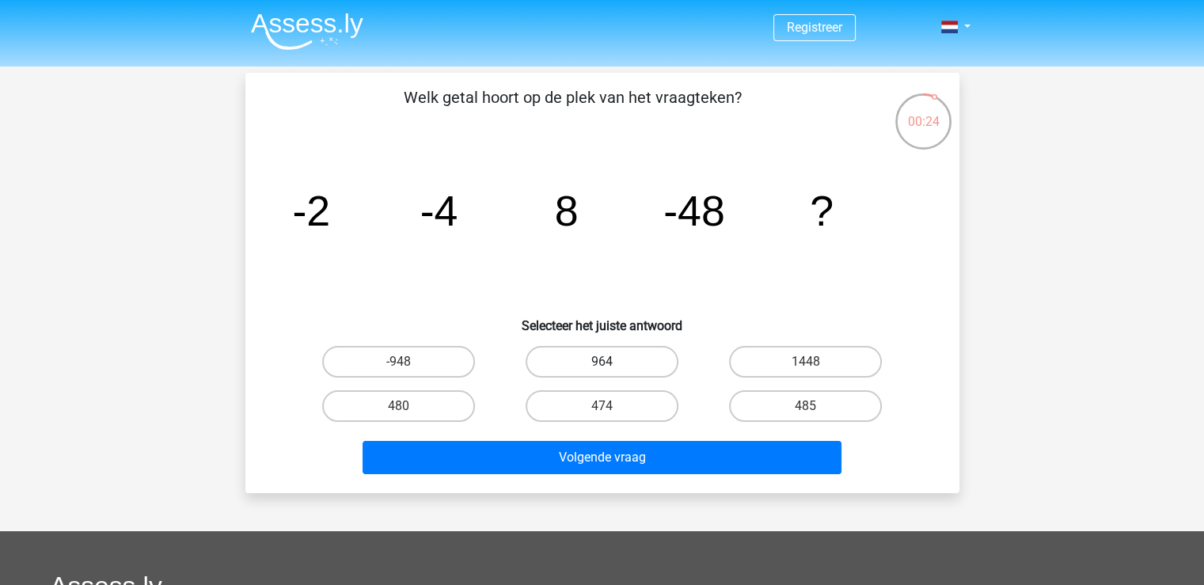
click at [598, 362] on label "964" at bounding box center [601, 362] width 153 height 32
click at [601, 362] on input "964" at bounding box center [606, 367] width 10 height 10
radio input "true"
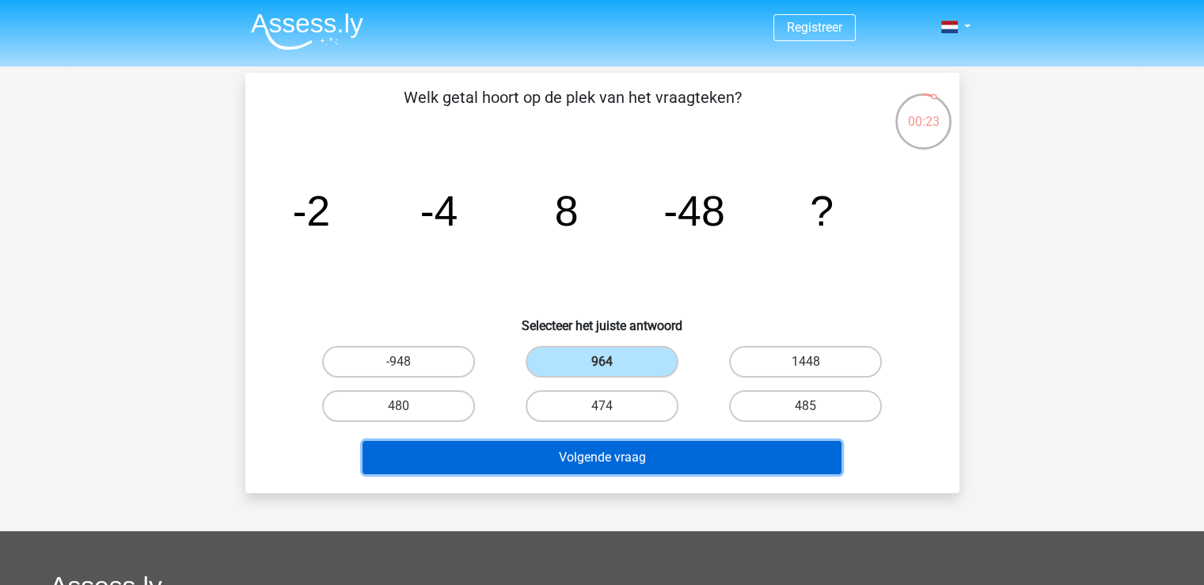
click at [590, 447] on button "Volgende vraag" at bounding box center [601, 457] width 479 height 33
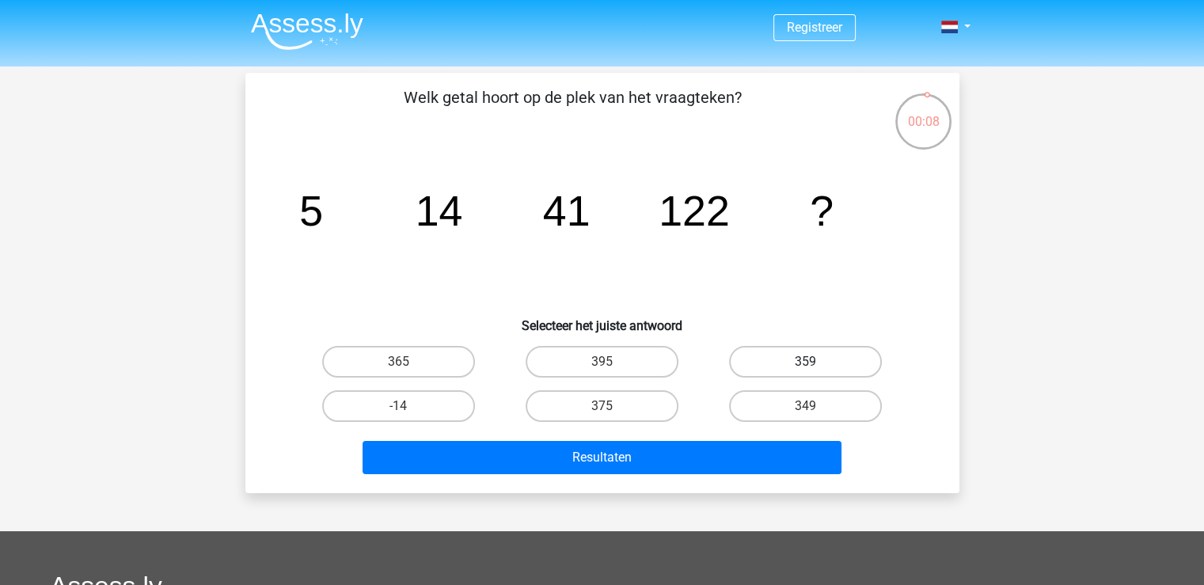
click at [772, 358] on label "359" at bounding box center [805, 362] width 153 height 32
click at [806, 362] on input "359" at bounding box center [811, 367] width 10 height 10
radio input "true"
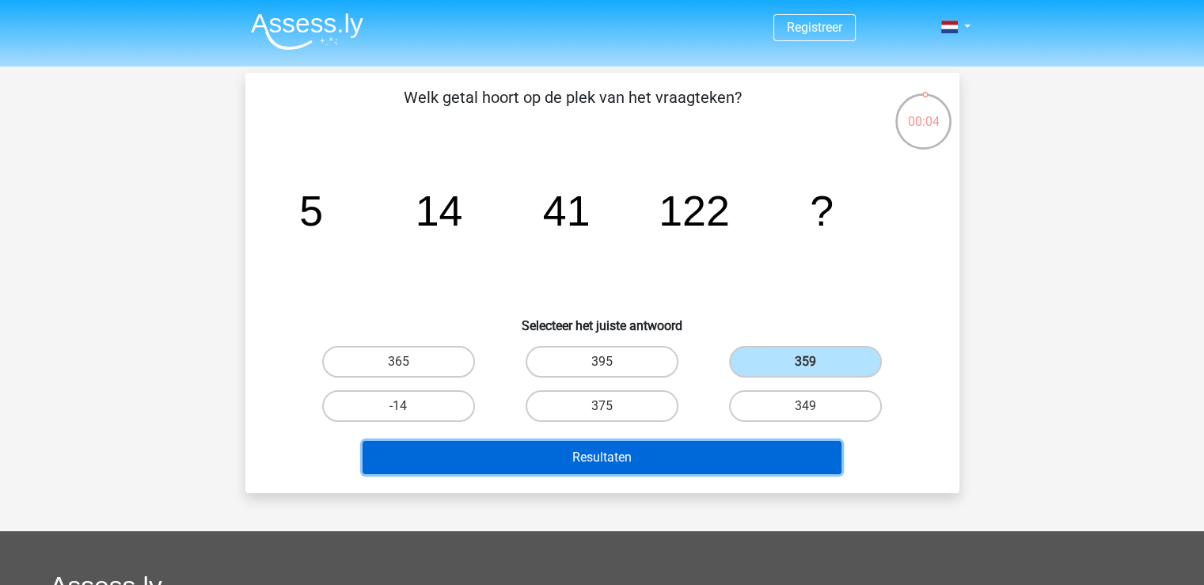
click at [728, 447] on button "Resultaten" at bounding box center [601, 457] width 479 height 33
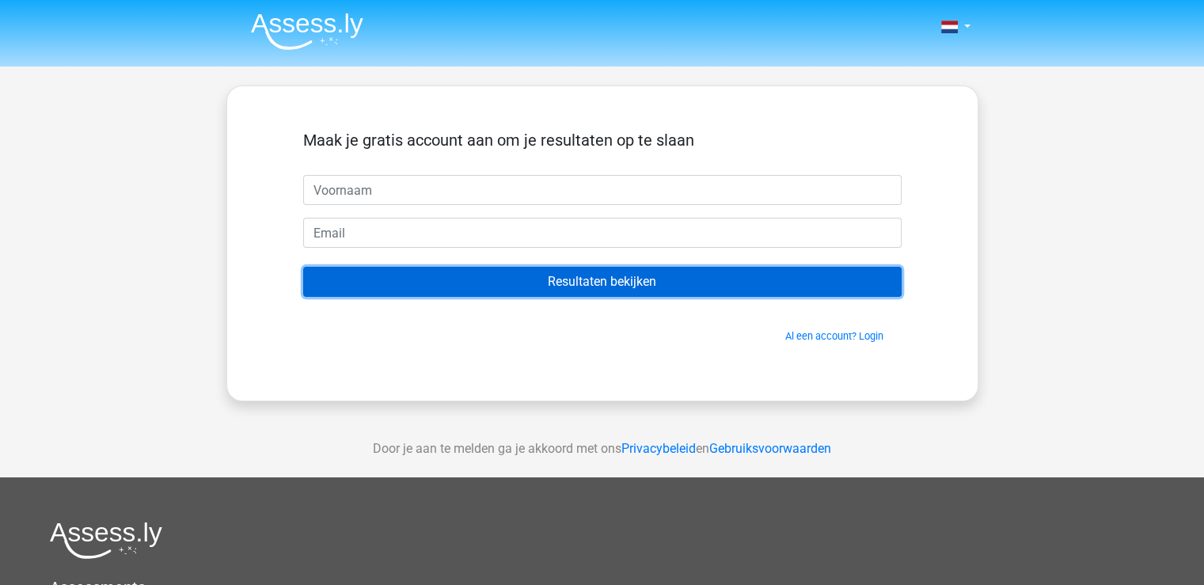
click at [601, 289] on input "Resultaten bekijken" at bounding box center [602, 282] width 598 height 30
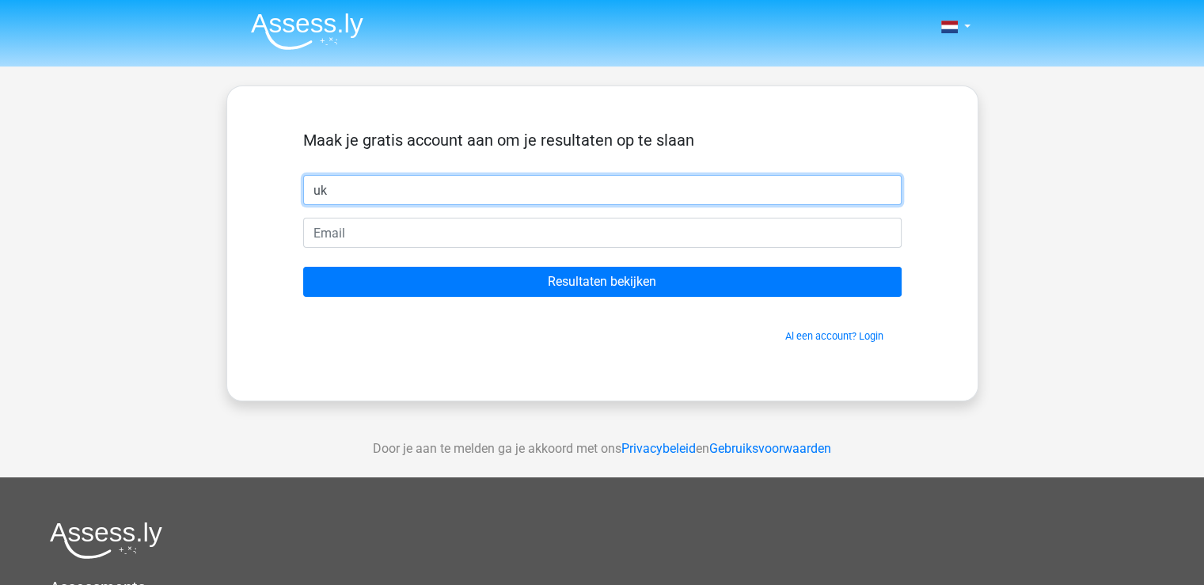
type input "u"
type input "luke"
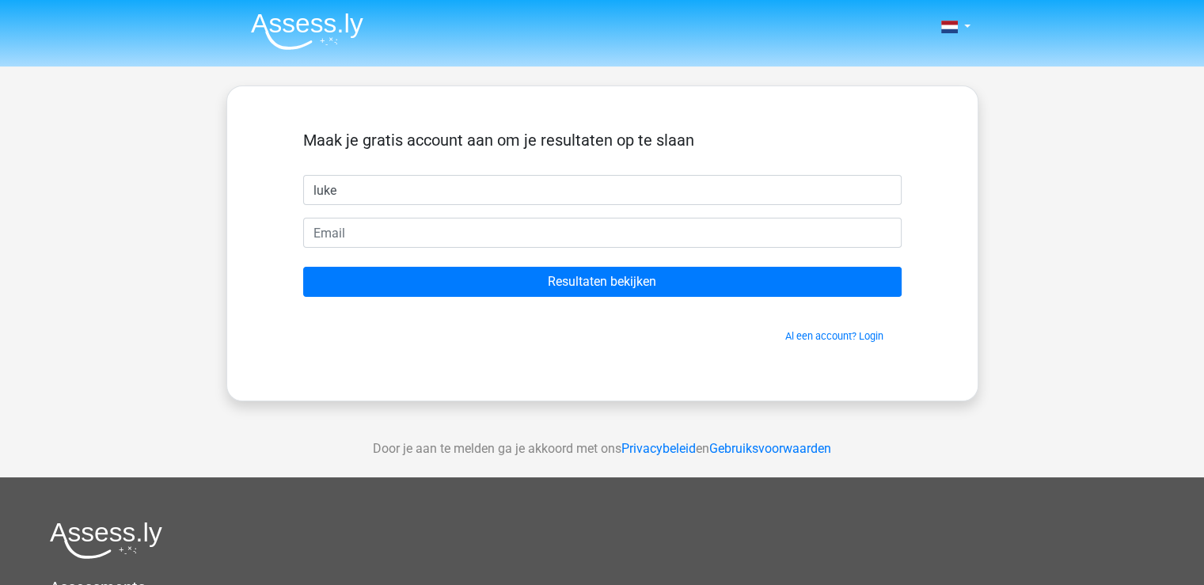
click at [500, 213] on form "Maak je gratis account aan om je resultaten op te slaan luke Resultaten bekijke…" at bounding box center [602, 237] width 598 height 213
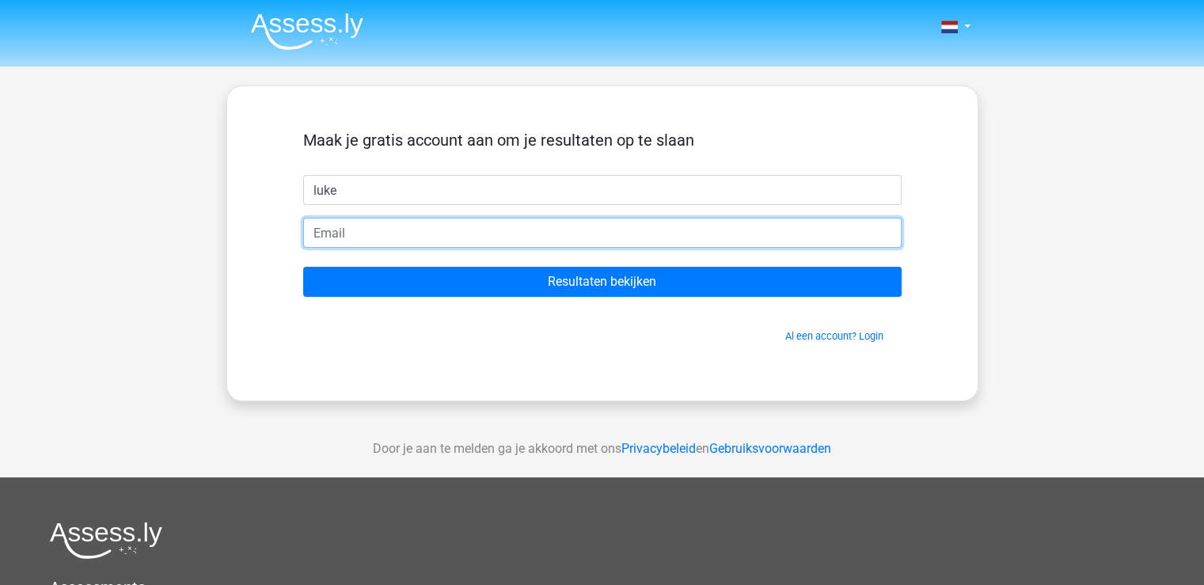
click at [501, 229] on input "email" at bounding box center [602, 233] width 598 height 30
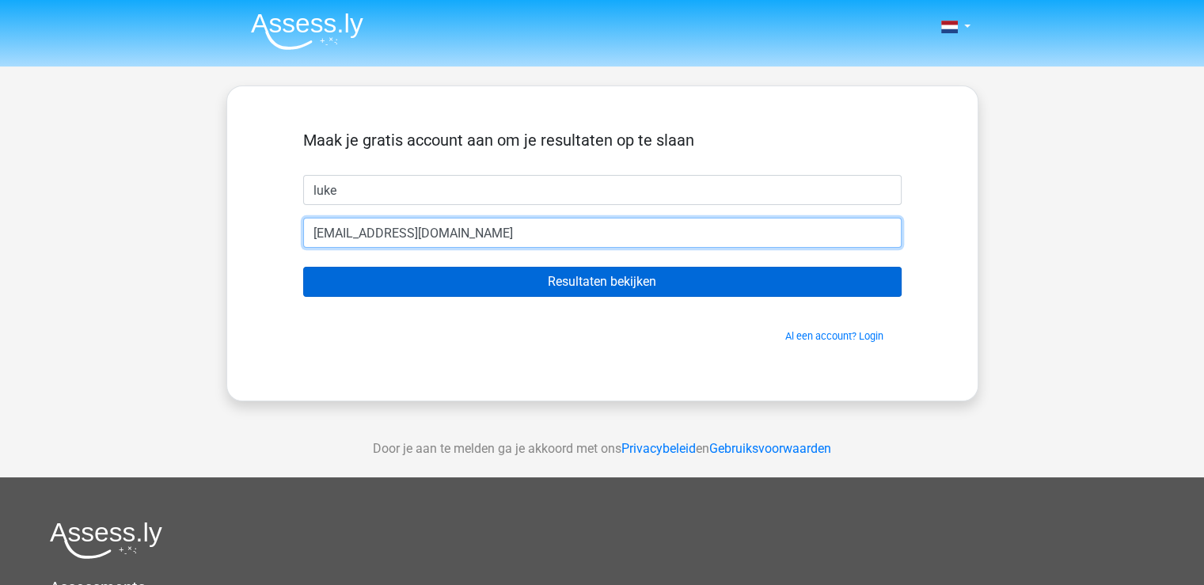
type input "[EMAIL_ADDRESS][DOMAIN_NAME]"
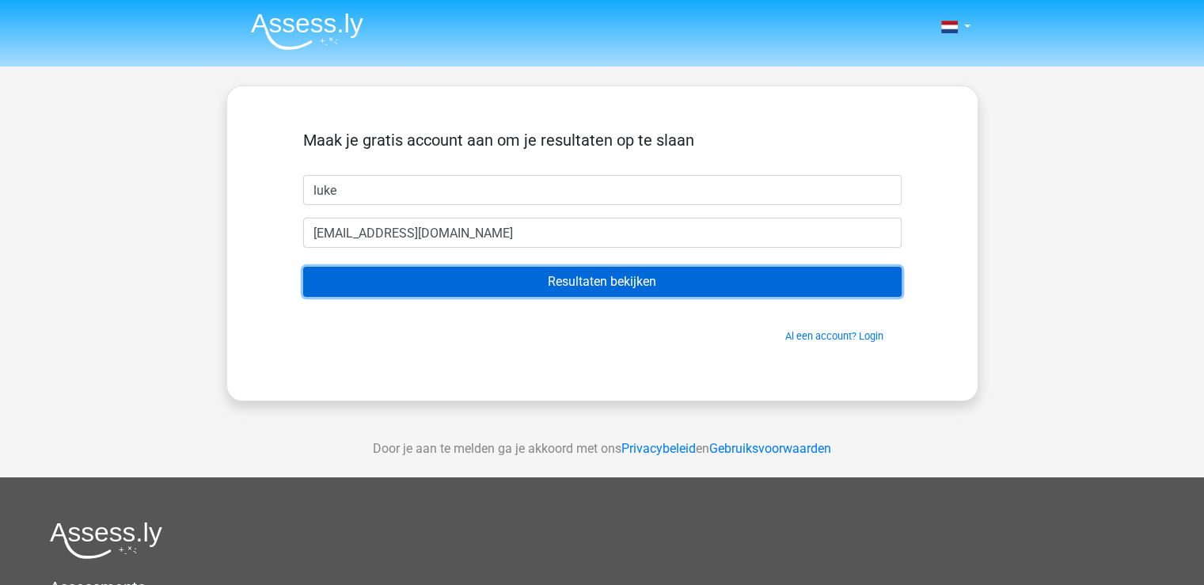
click at [476, 279] on input "Resultaten bekijken" at bounding box center [602, 282] width 598 height 30
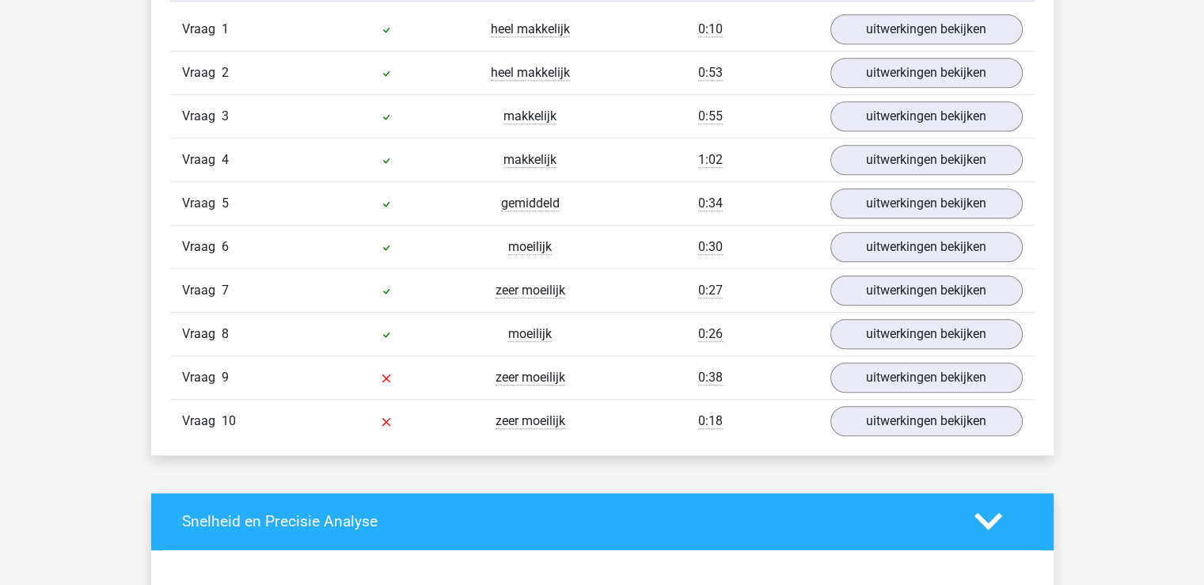
scroll to position [1266, 0]
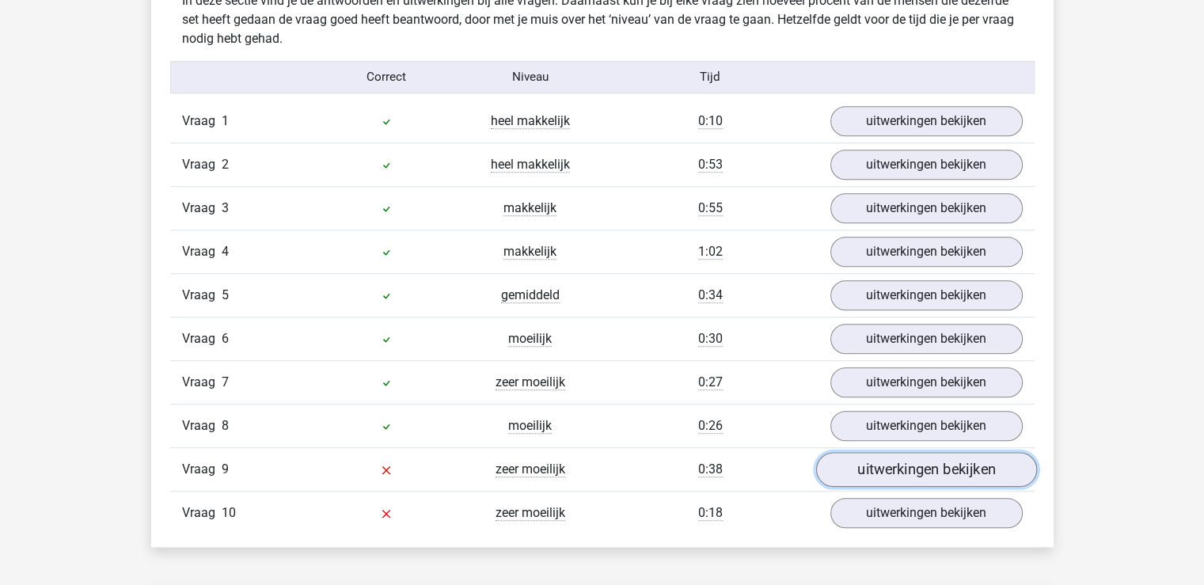
click at [883, 466] on link "uitwerkingen bekijken" at bounding box center [925, 469] width 221 height 35
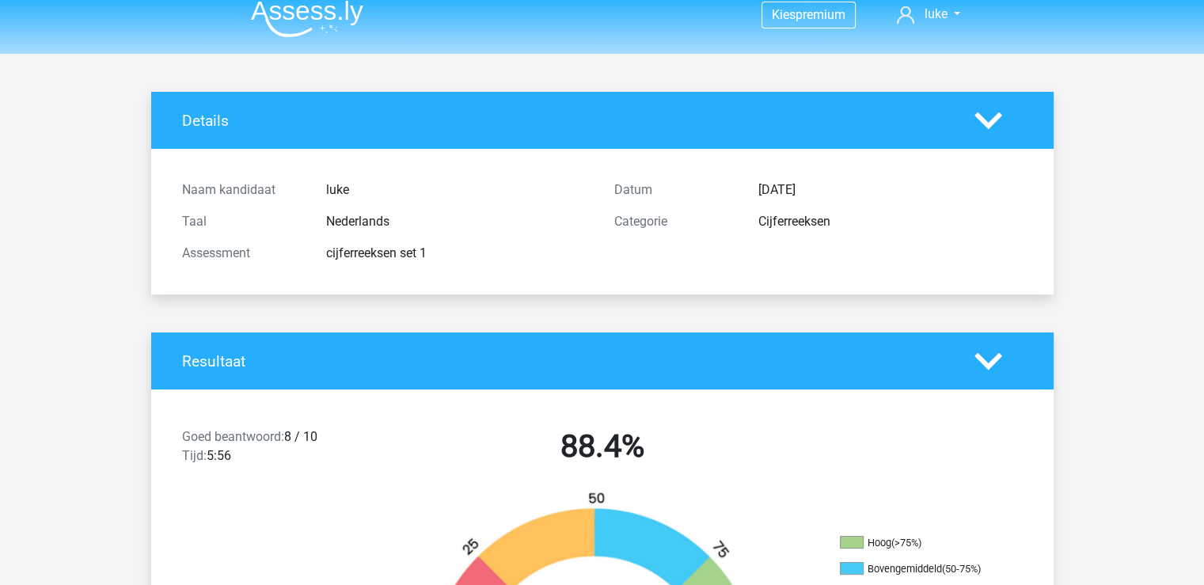
scroll to position [0, 0]
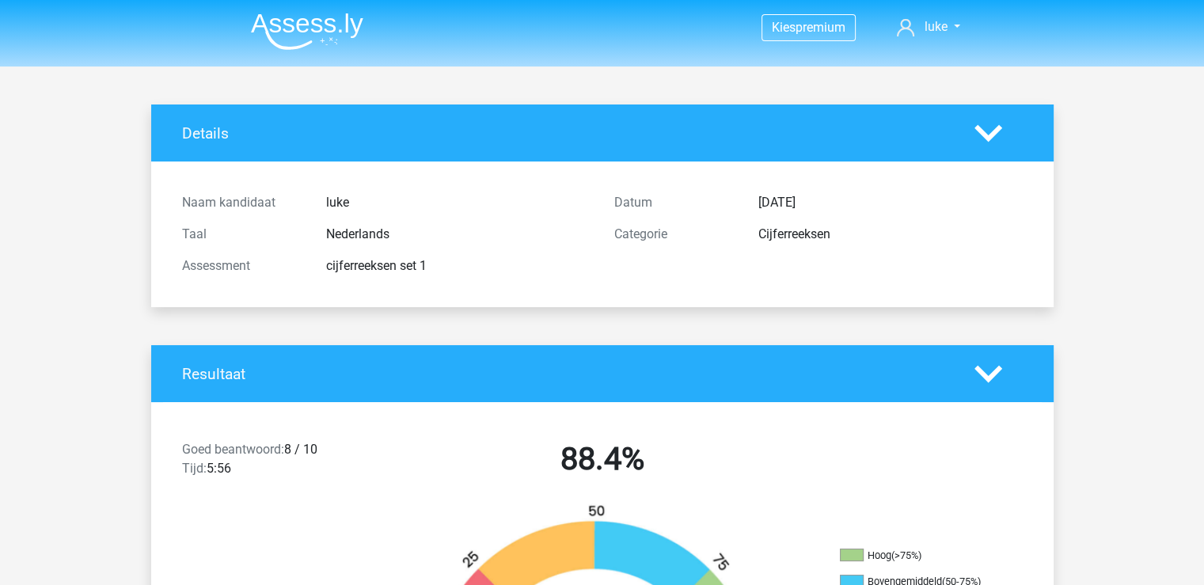
click at [977, 138] on icon at bounding box center [988, 133] width 28 height 28
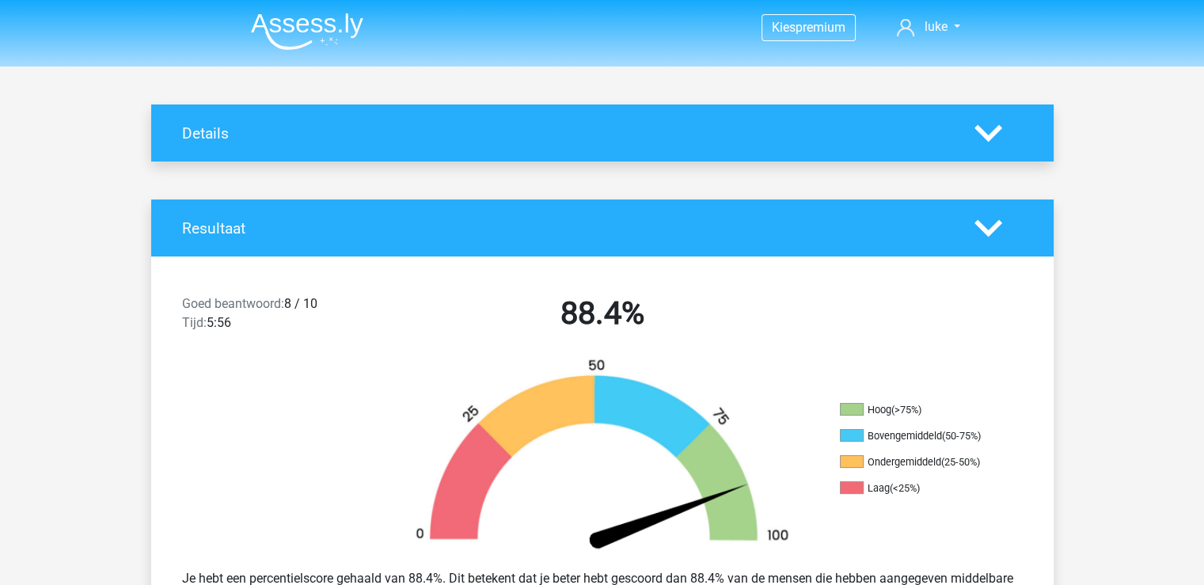
click at [977, 216] on icon at bounding box center [988, 228] width 28 height 28
